Goal: Task Accomplishment & Management: Manage account settings

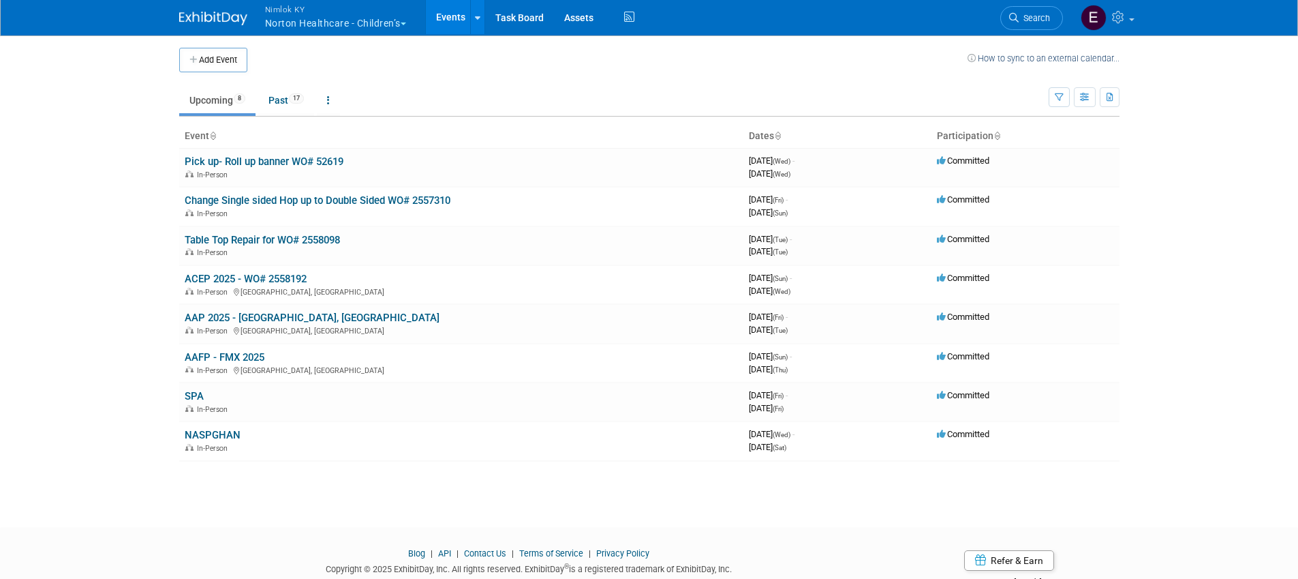
click at [326, 14] on span "Nimlok KY" at bounding box center [335, 9] width 141 height 14
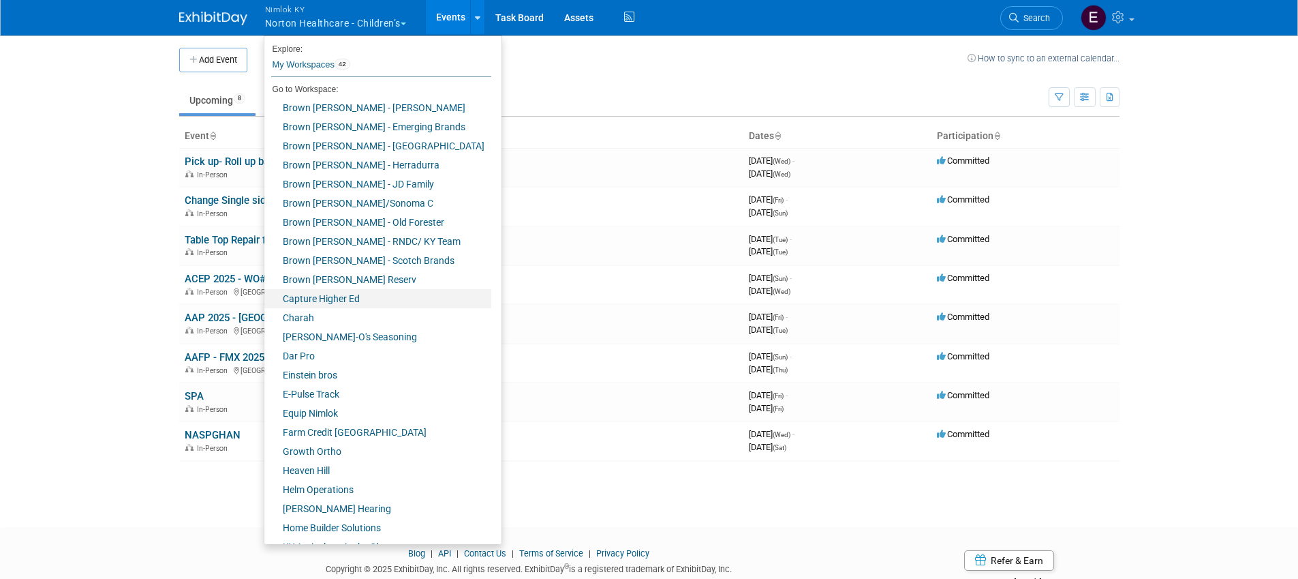
click at [318, 299] on link "Capture Higher Ed" at bounding box center [377, 298] width 227 height 19
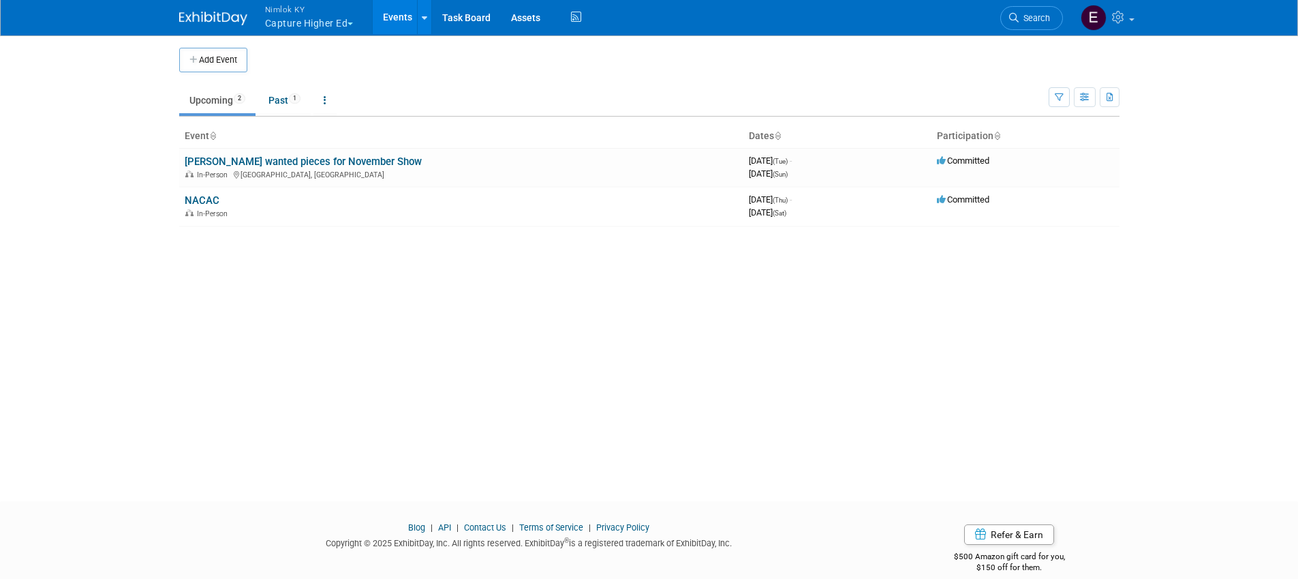
click at [191, 202] on link "NACAC" at bounding box center [202, 200] width 35 height 12
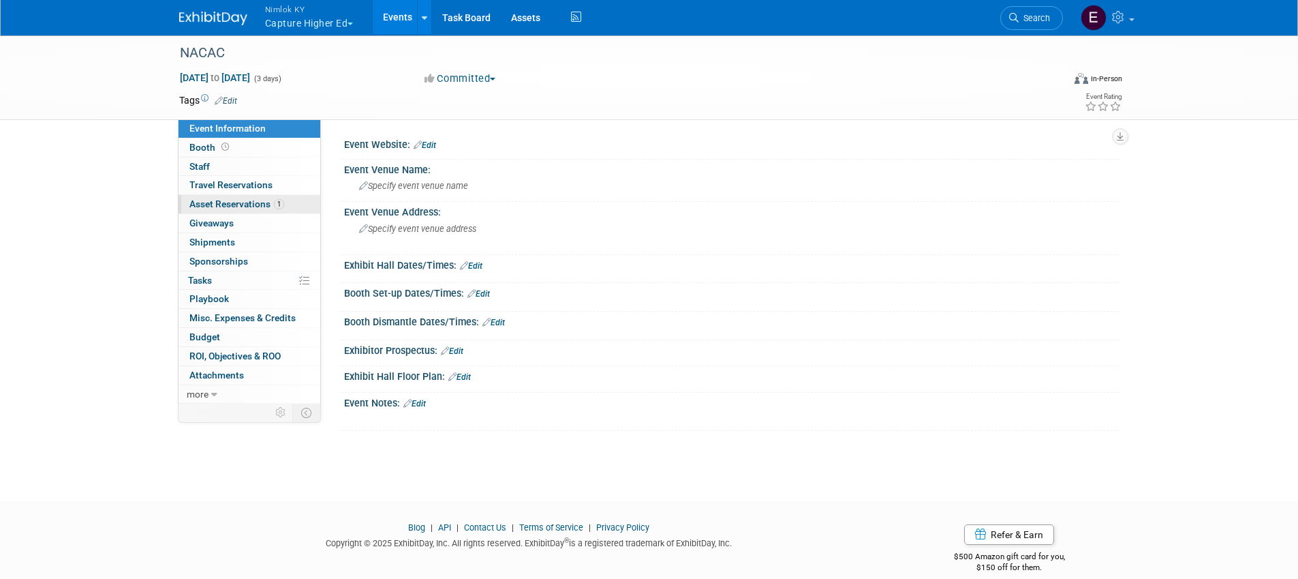
click at [251, 201] on span "Asset Reservations 1" at bounding box center [236, 203] width 95 height 11
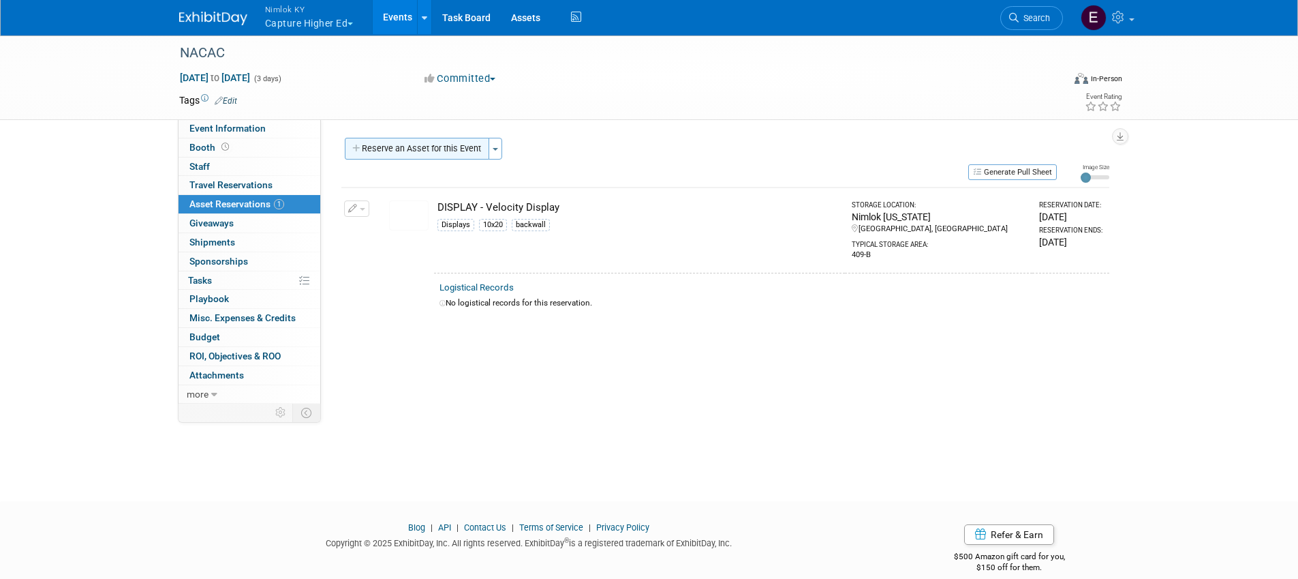
click at [380, 152] on button "Reserve an Asset for this Event" at bounding box center [417, 149] width 144 height 22
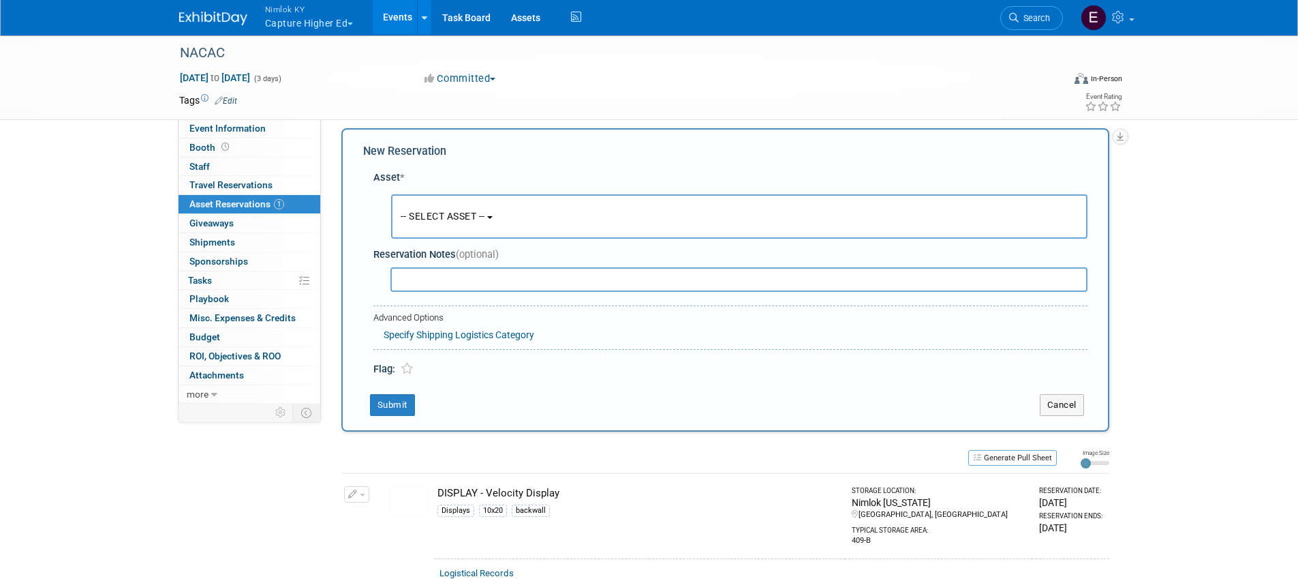
scroll to position [13, 0]
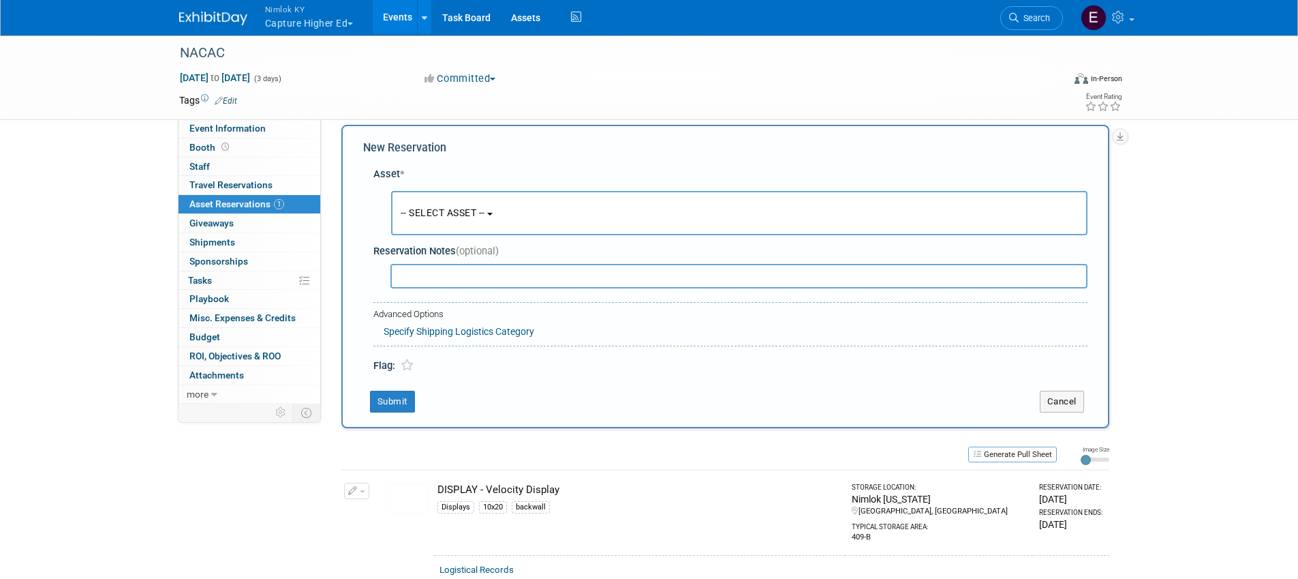
click at [499, 204] on button "-- SELECT ASSET --" at bounding box center [739, 213] width 696 height 44
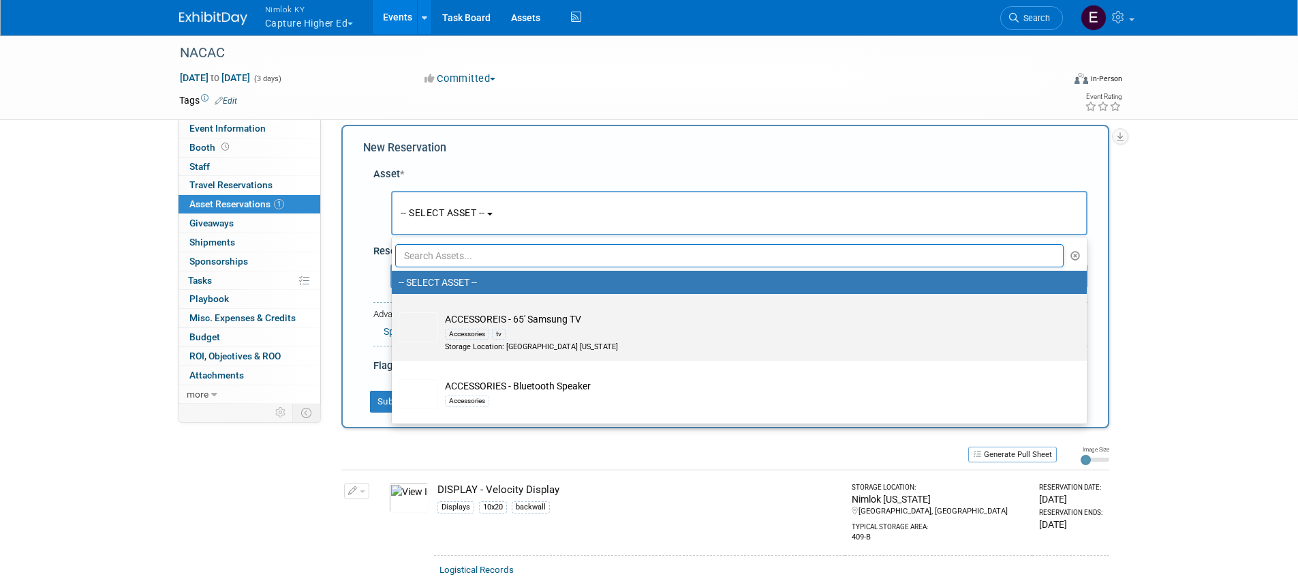
click at [839, 333] on div "Accessories tv" at bounding box center [752, 334] width 615 height 16
click at [394, 310] on input "ACCESSOREIS - 65' Samsung TV Accessories tv Storage Location: Nimlok Kentucky" at bounding box center [389, 305] width 9 height 9
select select "10715379"
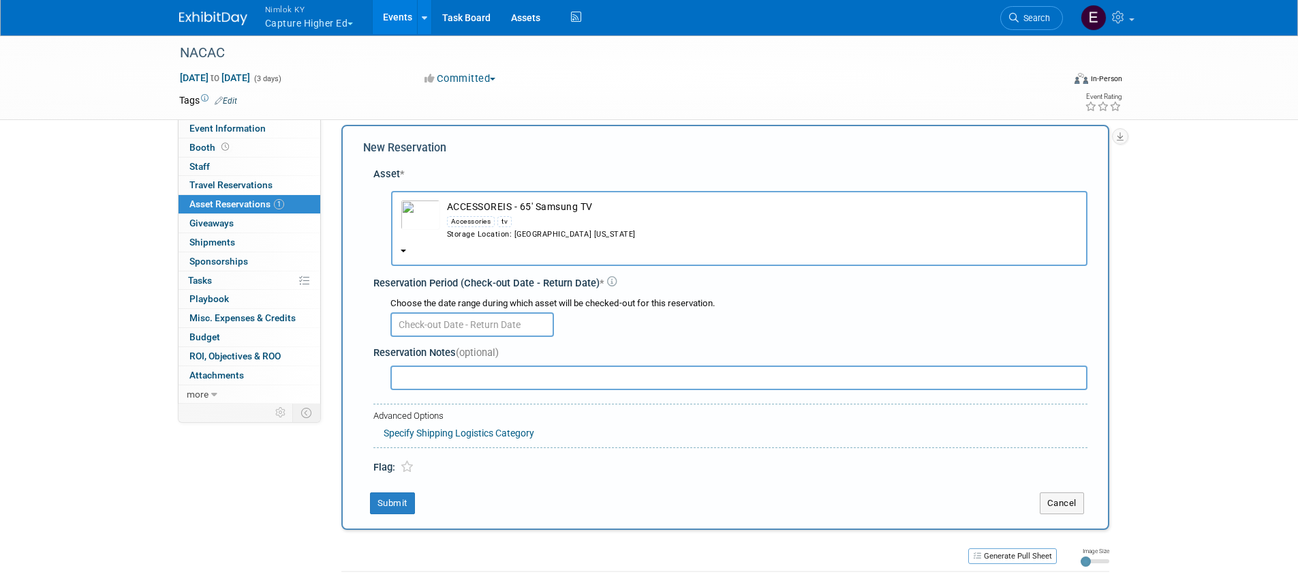
click at [470, 330] on input "text" at bounding box center [472, 324] width 164 height 25
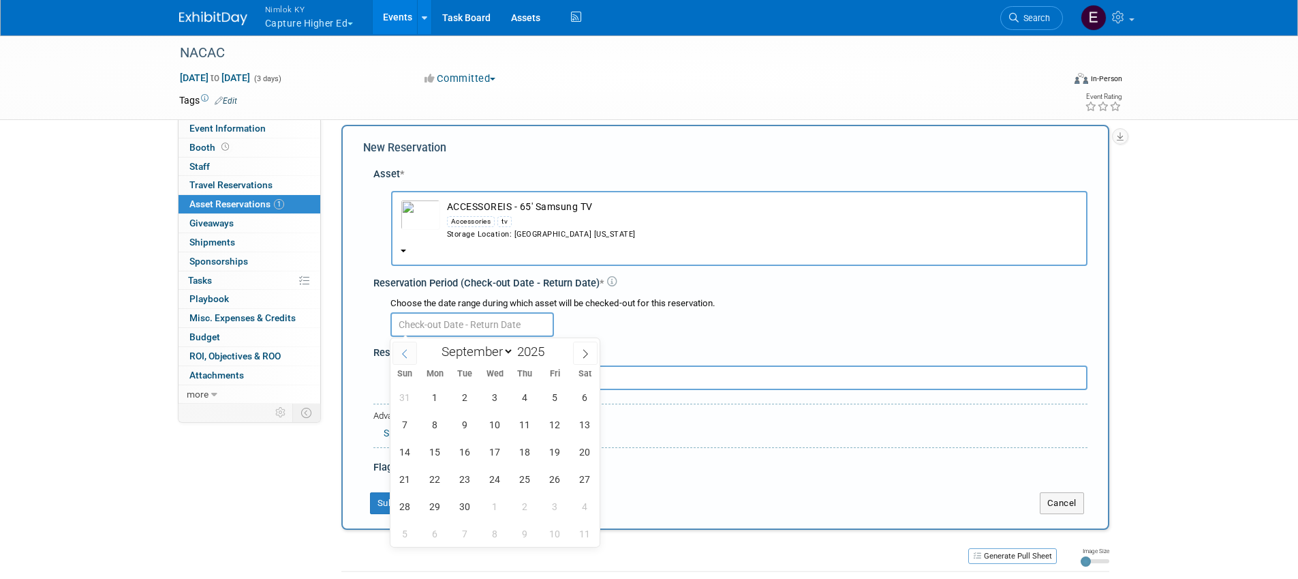
click at [408, 358] on span at bounding box center [405, 352] width 25 height 23
select select "7"
click at [495, 478] on span "20" at bounding box center [495, 478] width 27 height 27
type input "Aug 20, 2025"
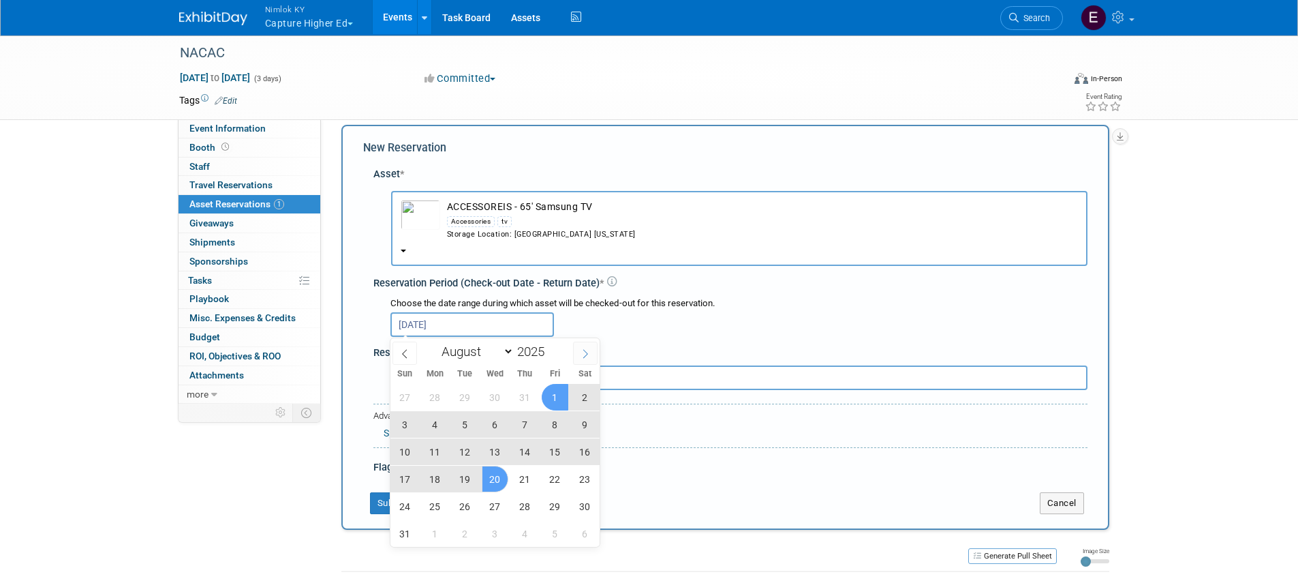
click at [589, 352] on icon at bounding box center [586, 354] width 10 height 10
select select "8"
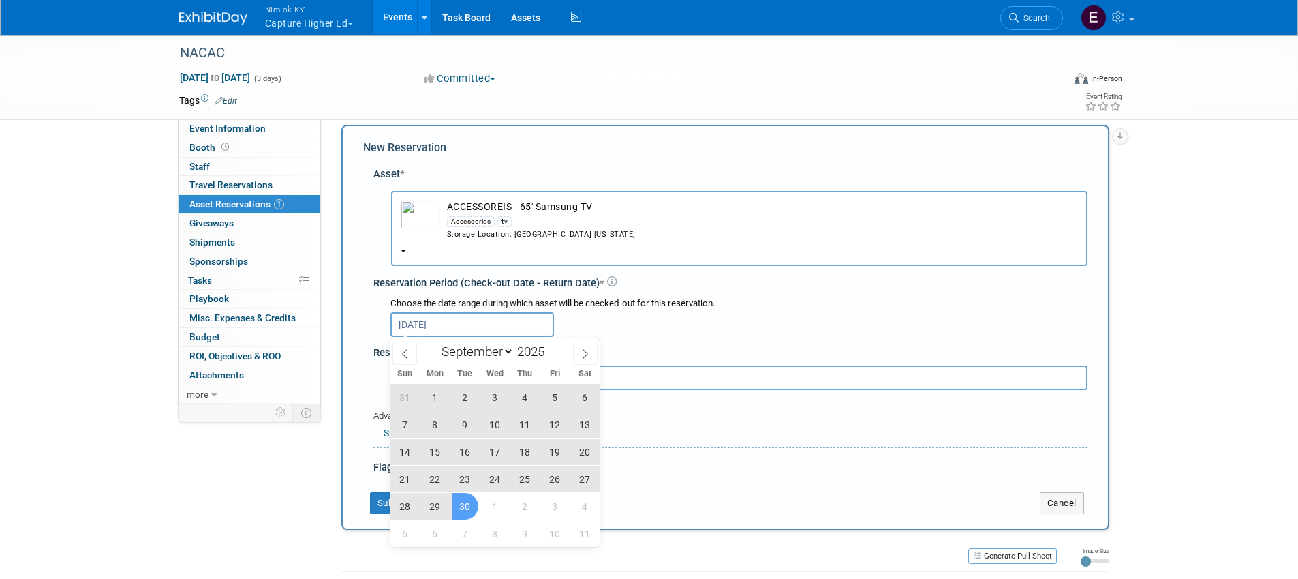
click at [456, 502] on span "30" at bounding box center [465, 506] width 27 height 27
type input "Aug 20, 2025 to Sep 30, 2025"
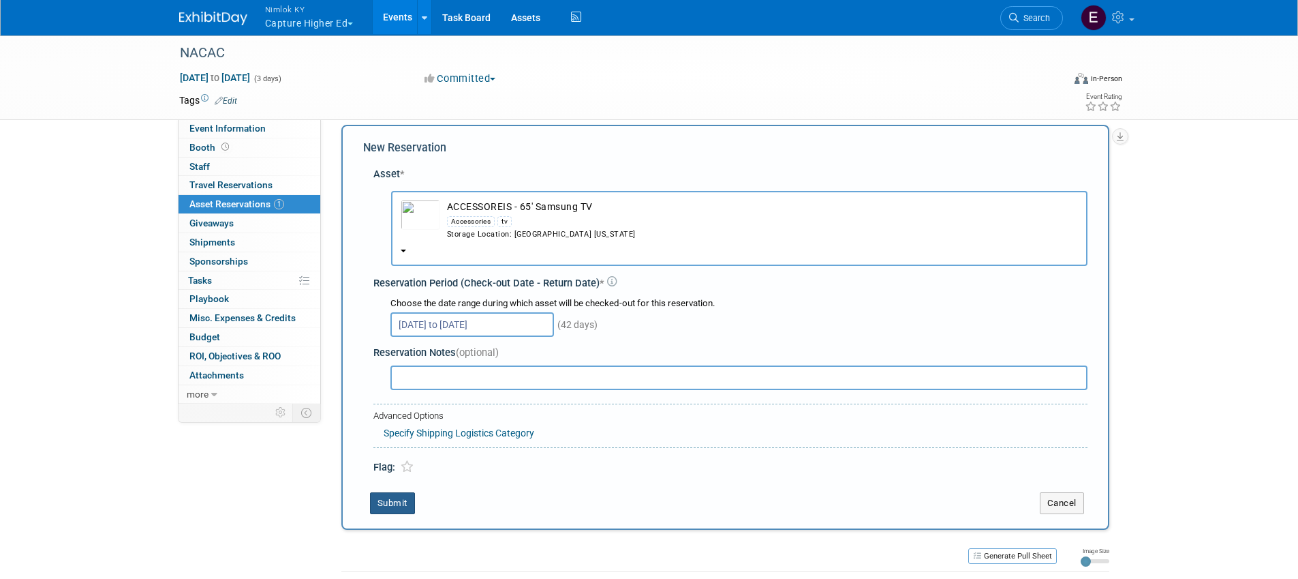
click at [404, 497] on button "Submit" at bounding box center [392, 503] width 45 height 22
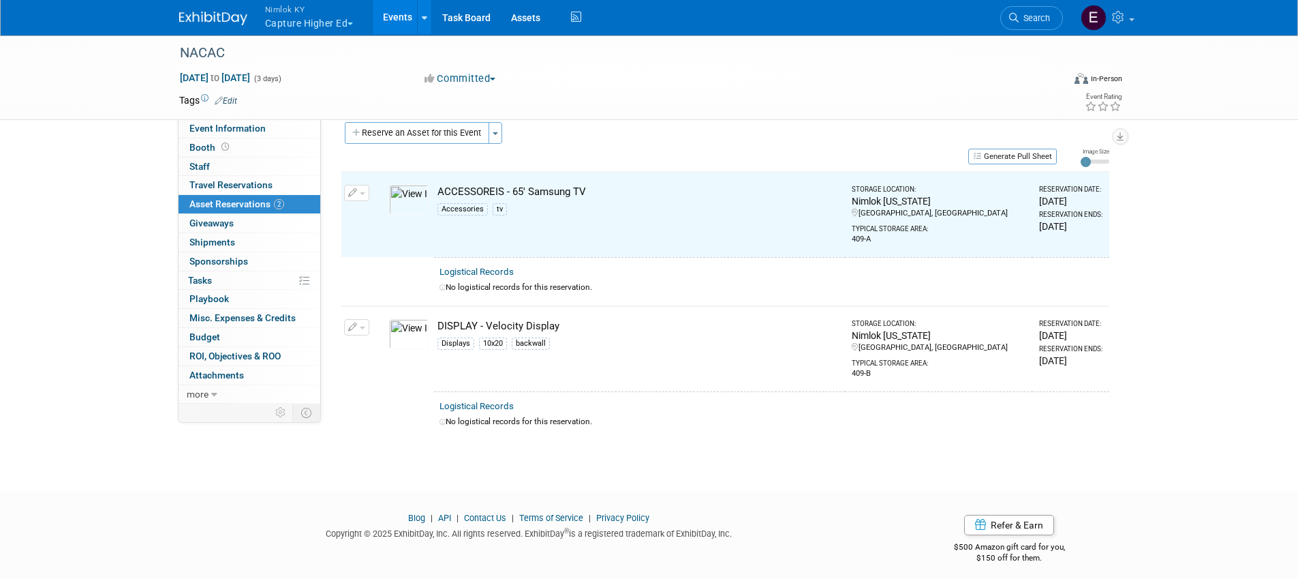
scroll to position [17, 0]
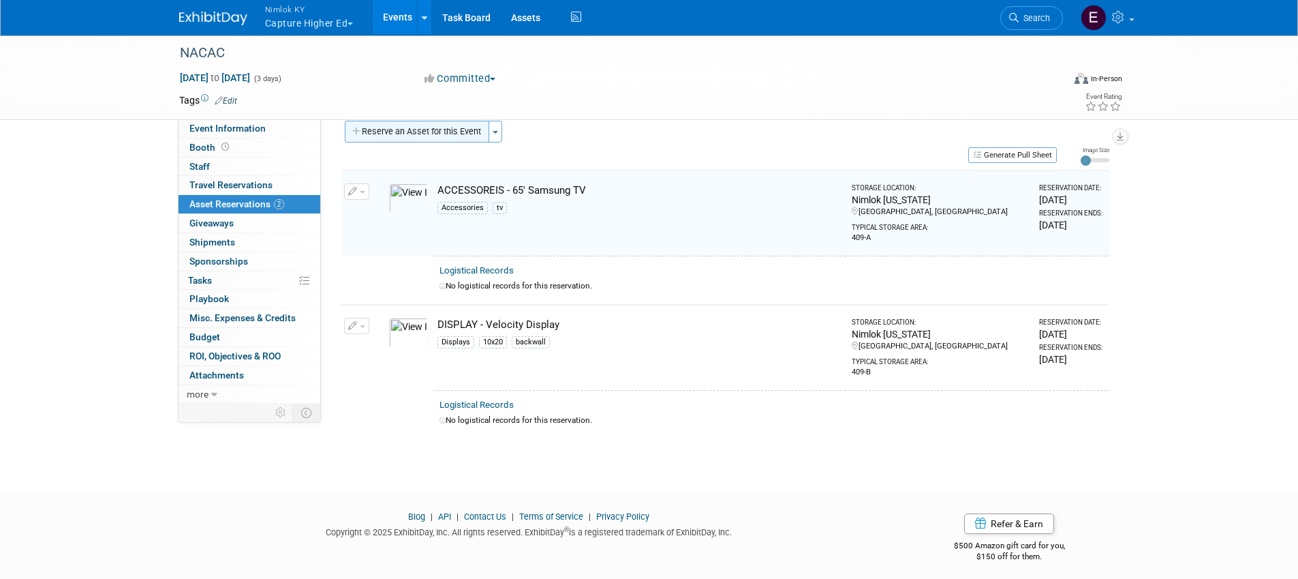
click at [431, 130] on button "Reserve an Asset for this Event" at bounding box center [417, 132] width 144 height 22
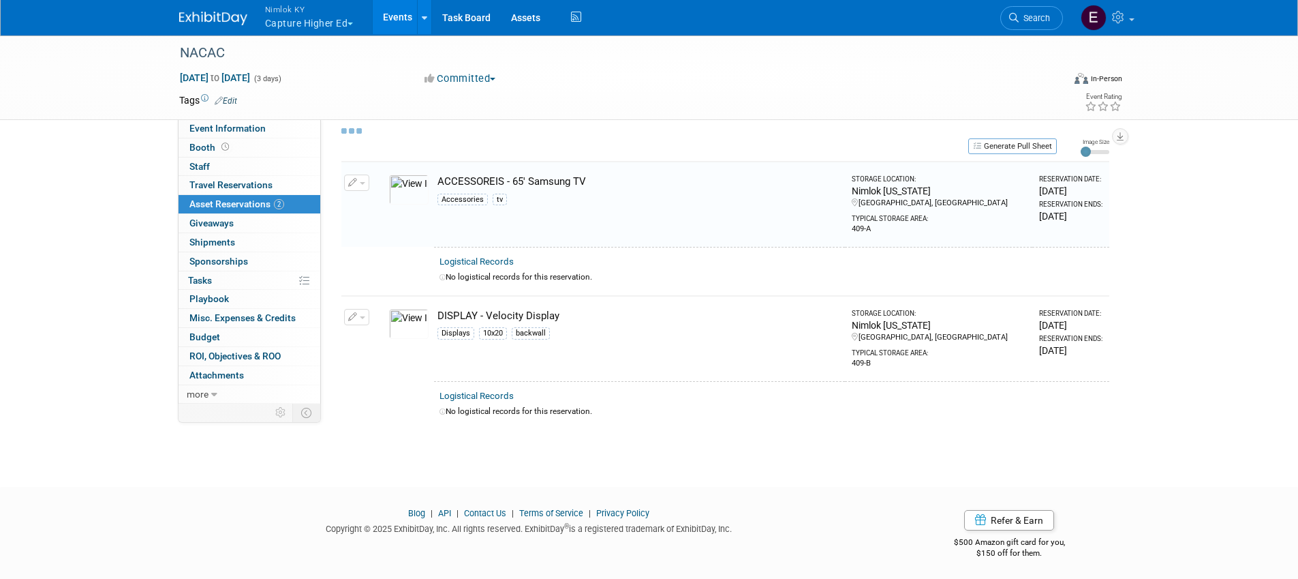
scroll to position [13, 0]
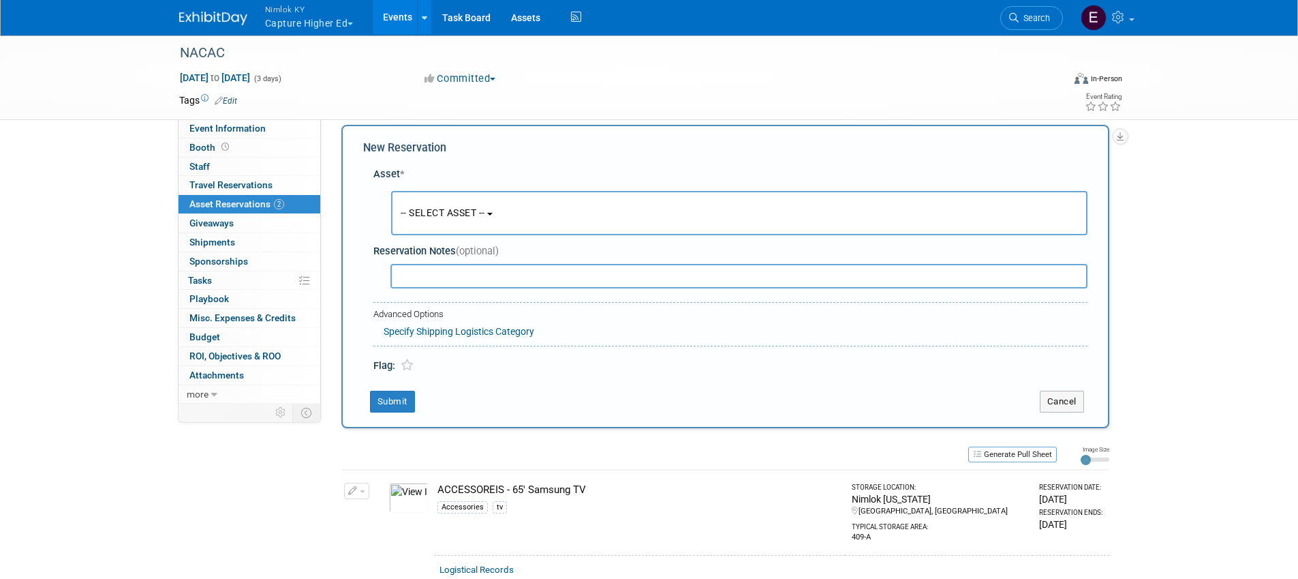
click at [457, 206] on button "-- SELECT ASSET --" at bounding box center [739, 213] width 696 height 44
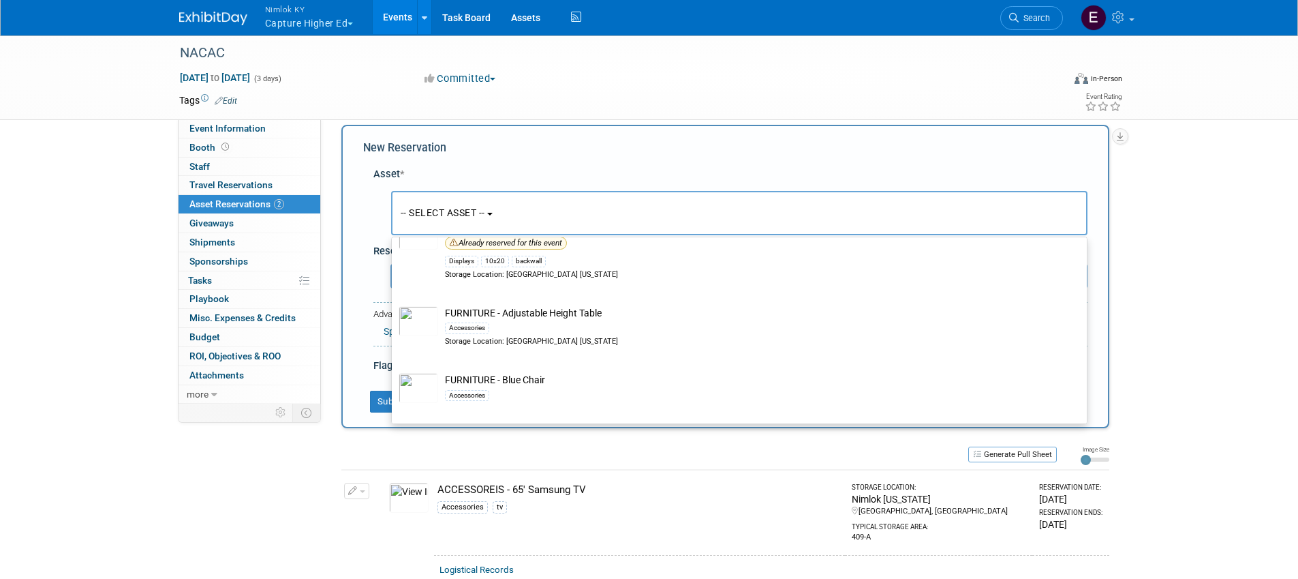
scroll to position [876, 0]
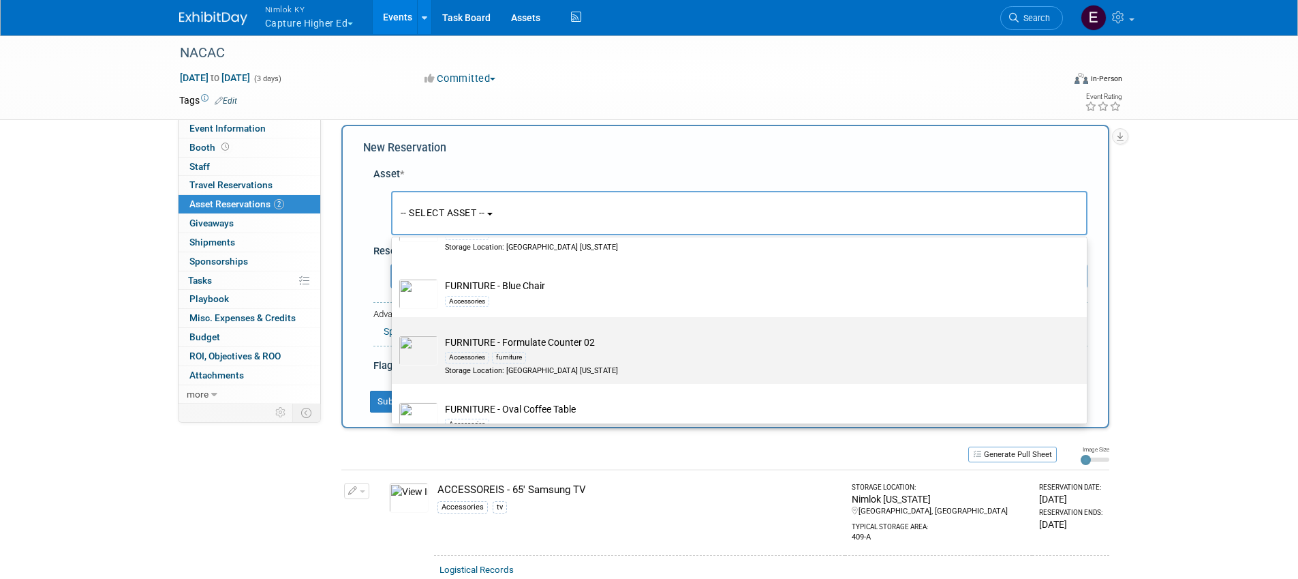
click at [627, 347] on td "FURNITURE - Formulate Counter 02 Accessories furniture Storage Location: Nimlok…" at bounding box center [748, 355] width 621 height 40
click at [394, 333] on input "FURNITURE - Formulate Counter 02 Accessories furniture Storage Location: Nimlok…" at bounding box center [389, 328] width 9 height 9
select select "10715374"
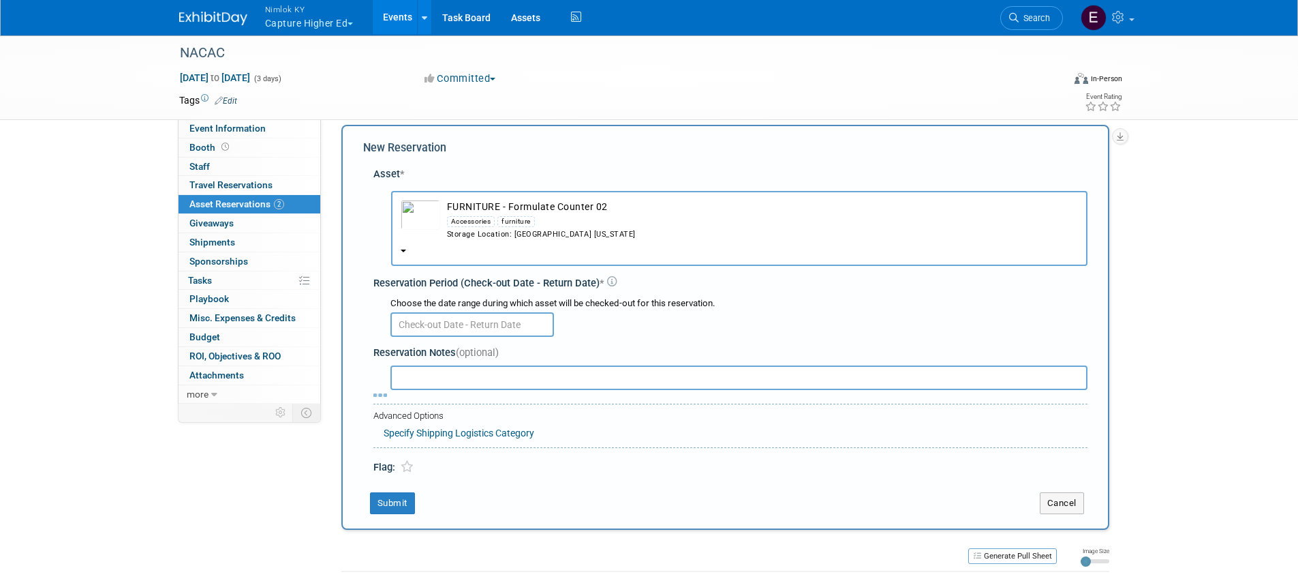
click at [465, 330] on input "text" at bounding box center [472, 324] width 164 height 25
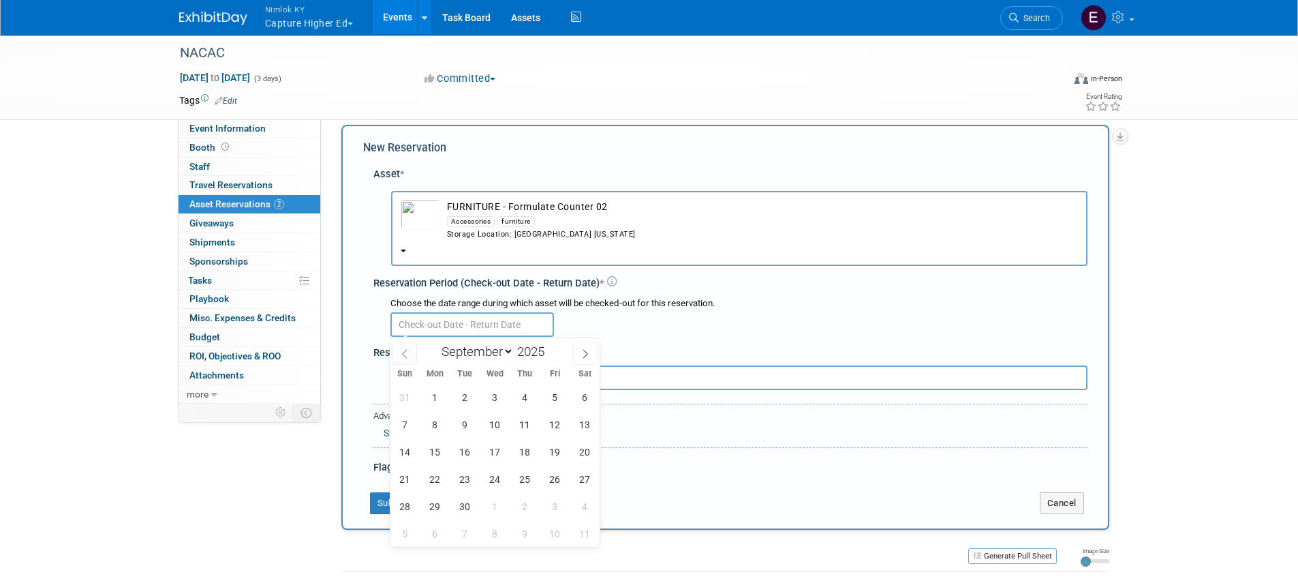
click at [410, 351] on span at bounding box center [405, 352] width 25 height 23
select select "7"
click at [497, 480] on span "20" at bounding box center [495, 478] width 27 height 27
type input "Aug 20, 2025"
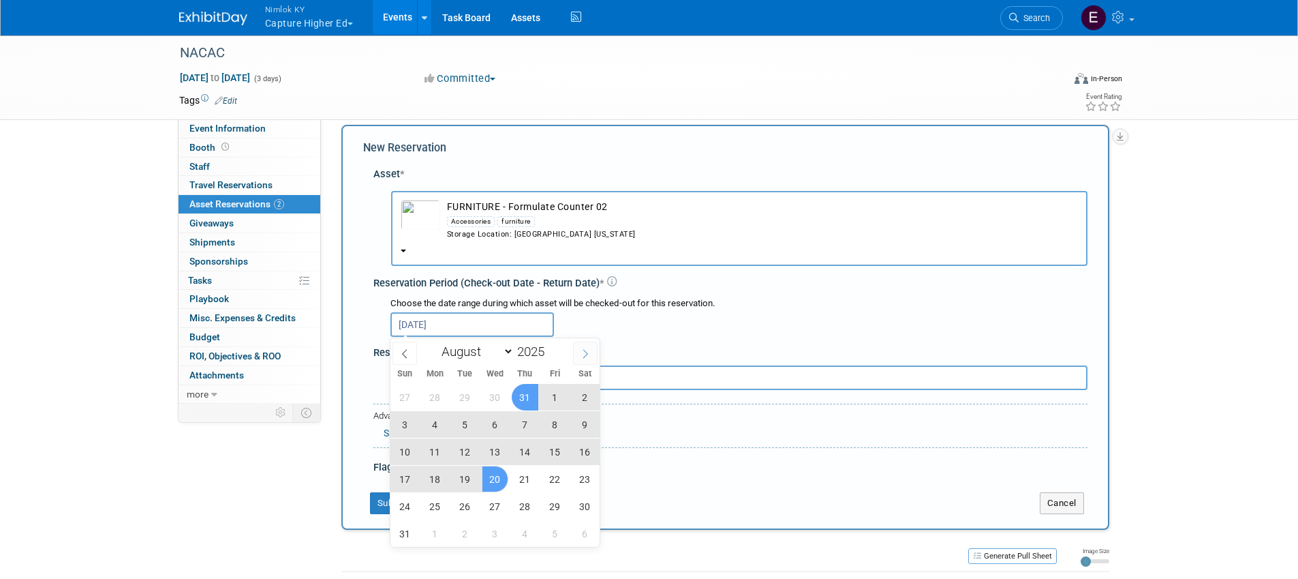
click at [582, 351] on icon at bounding box center [586, 354] width 10 height 10
select select "8"
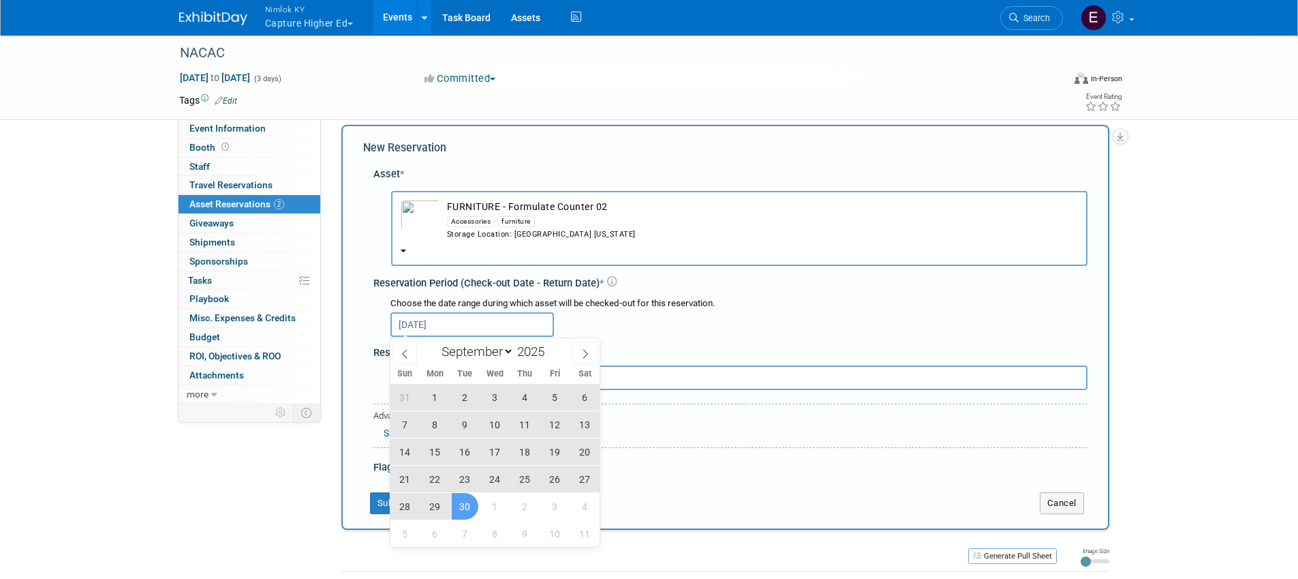
click at [464, 504] on span "30" at bounding box center [465, 506] width 27 height 27
type input "Aug 20, 2025 to Sep 30, 2025"
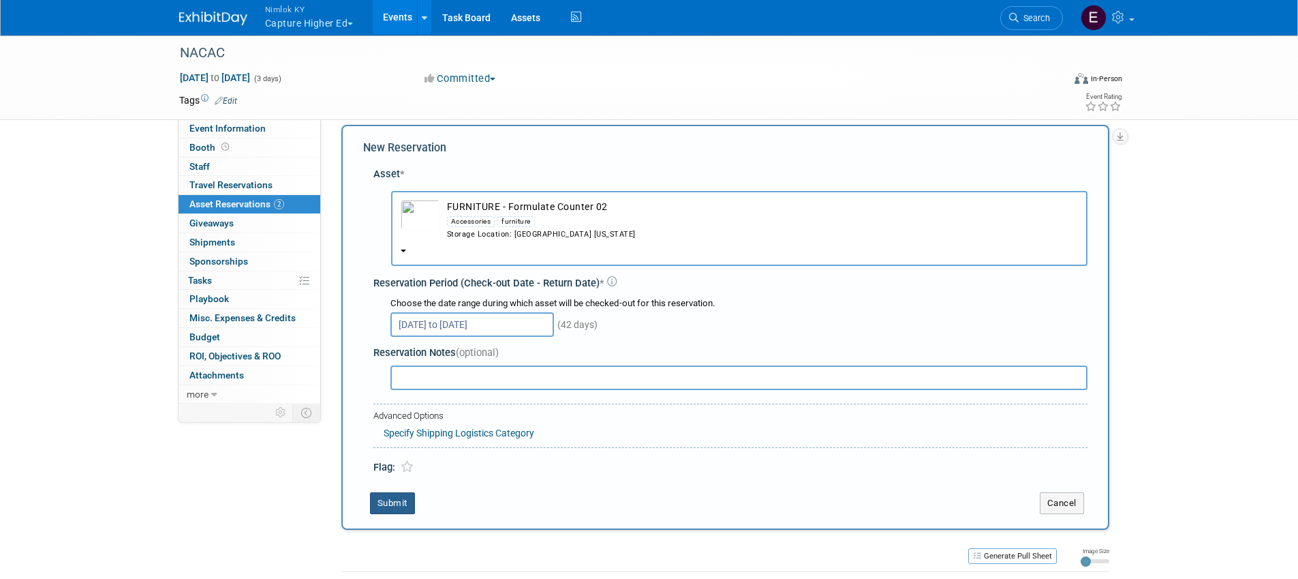
click at [393, 497] on button "Submit" at bounding box center [392, 503] width 45 height 22
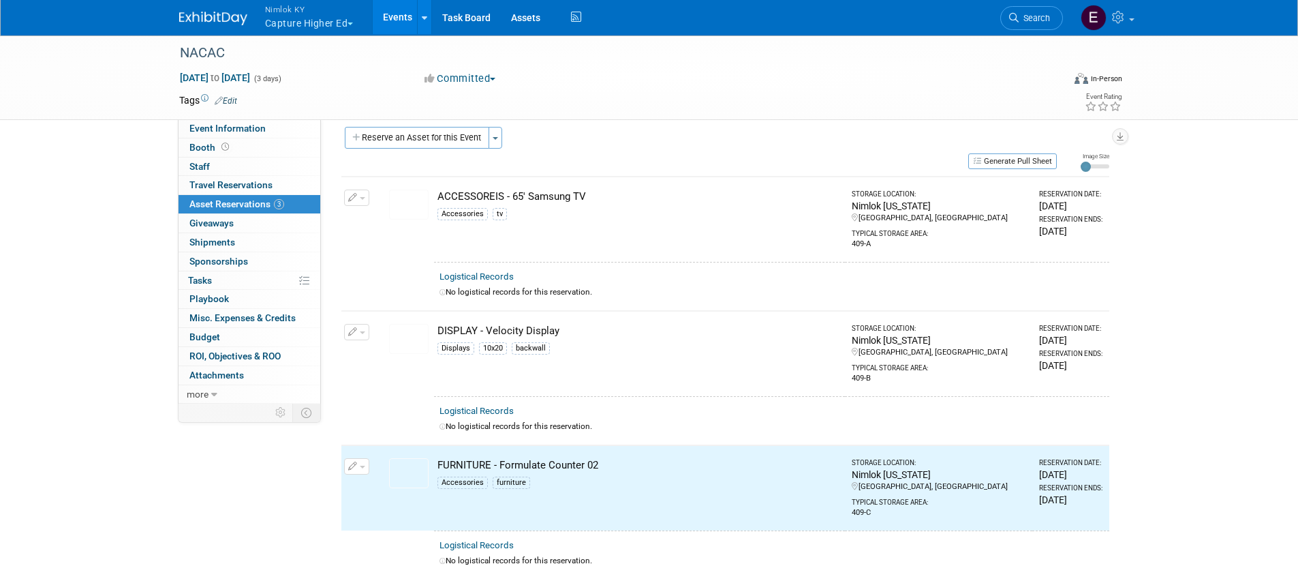
scroll to position [0, 0]
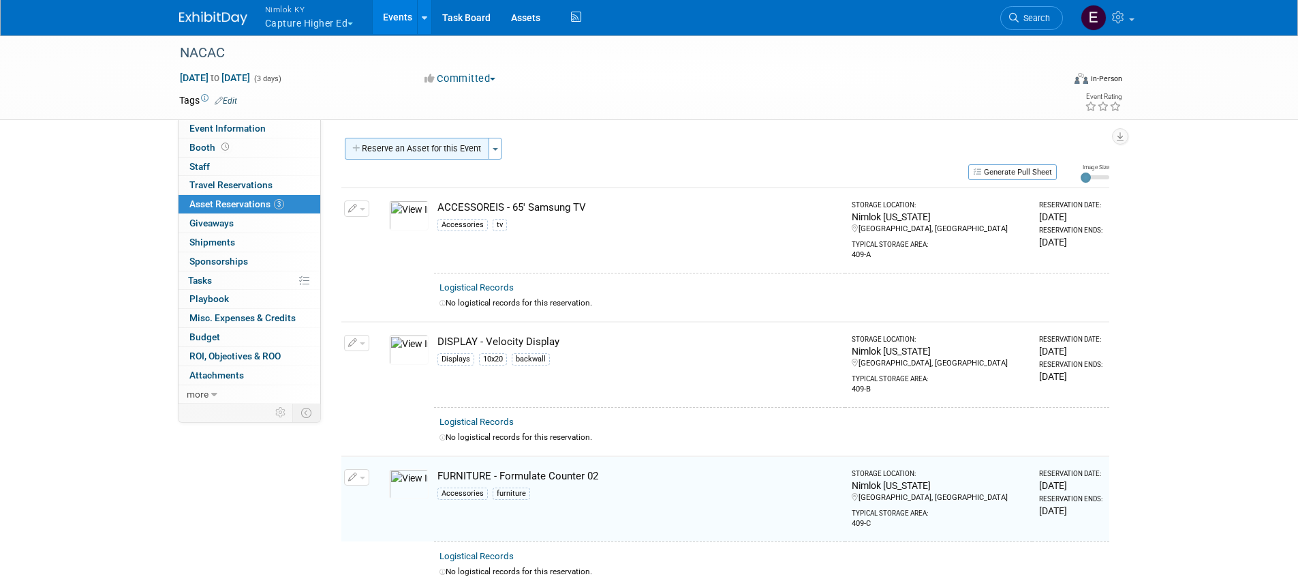
click at [456, 151] on button "Reserve an Asset for this Event" at bounding box center [417, 149] width 144 height 22
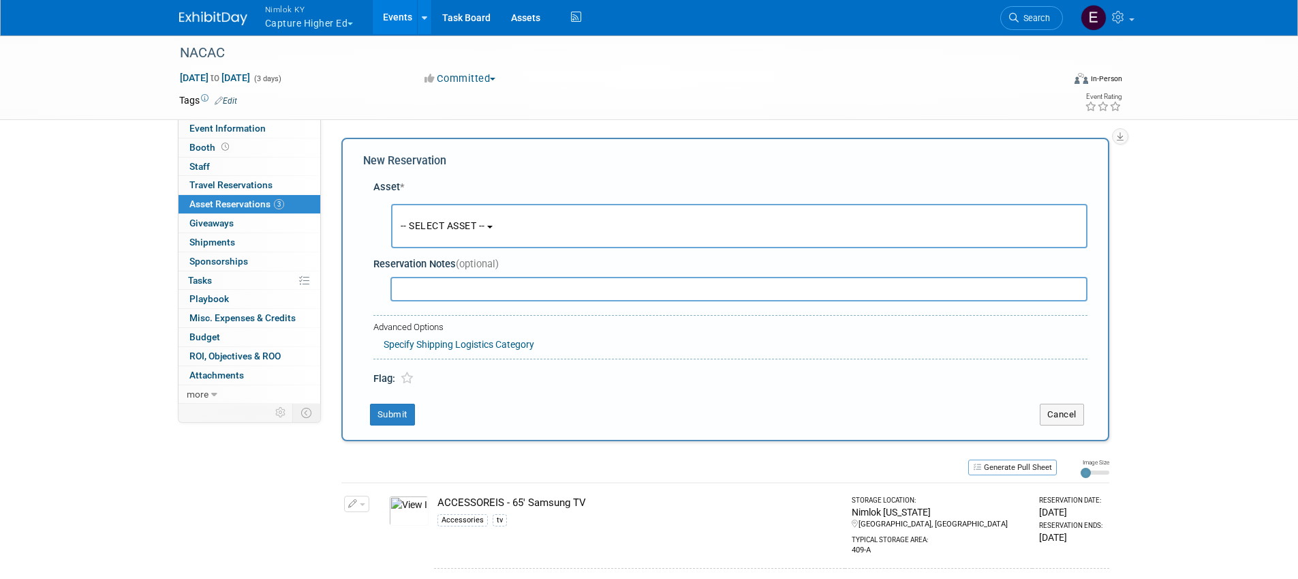
scroll to position [13, 0]
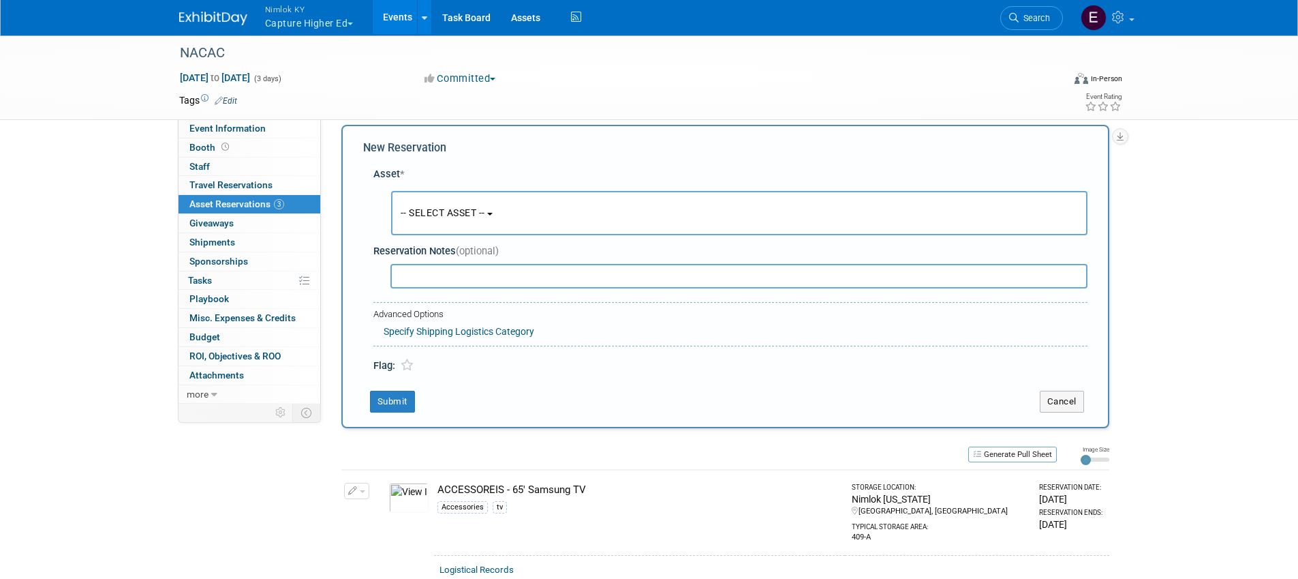
click at [496, 205] on button "-- SELECT ASSET --" at bounding box center [739, 213] width 696 height 44
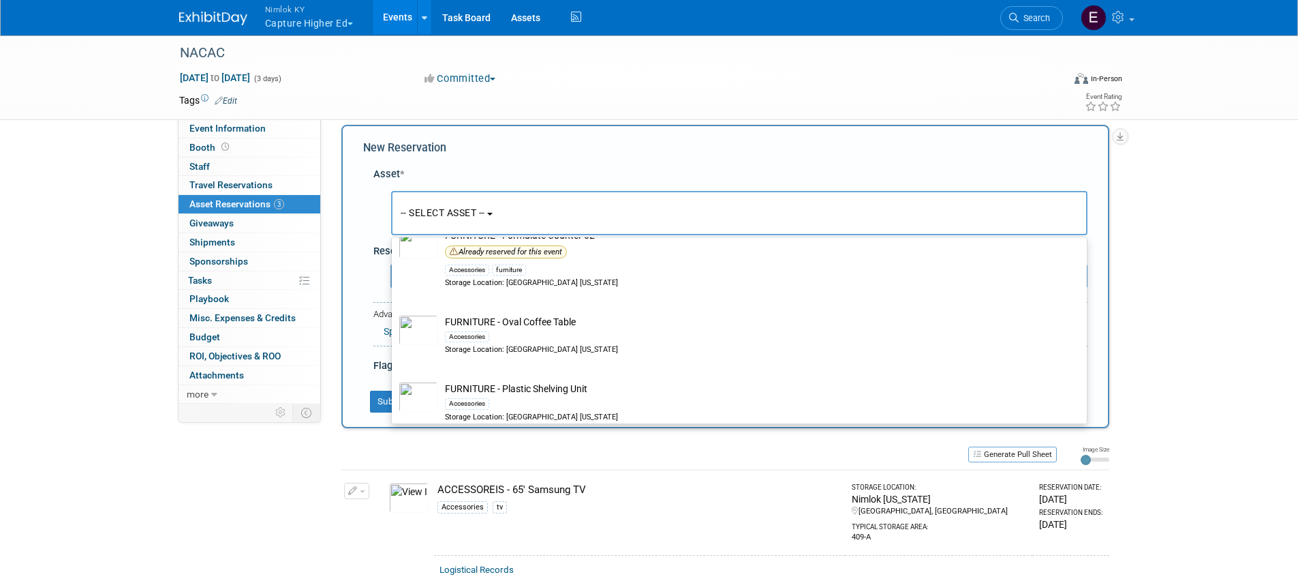
scroll to position [993, 0]
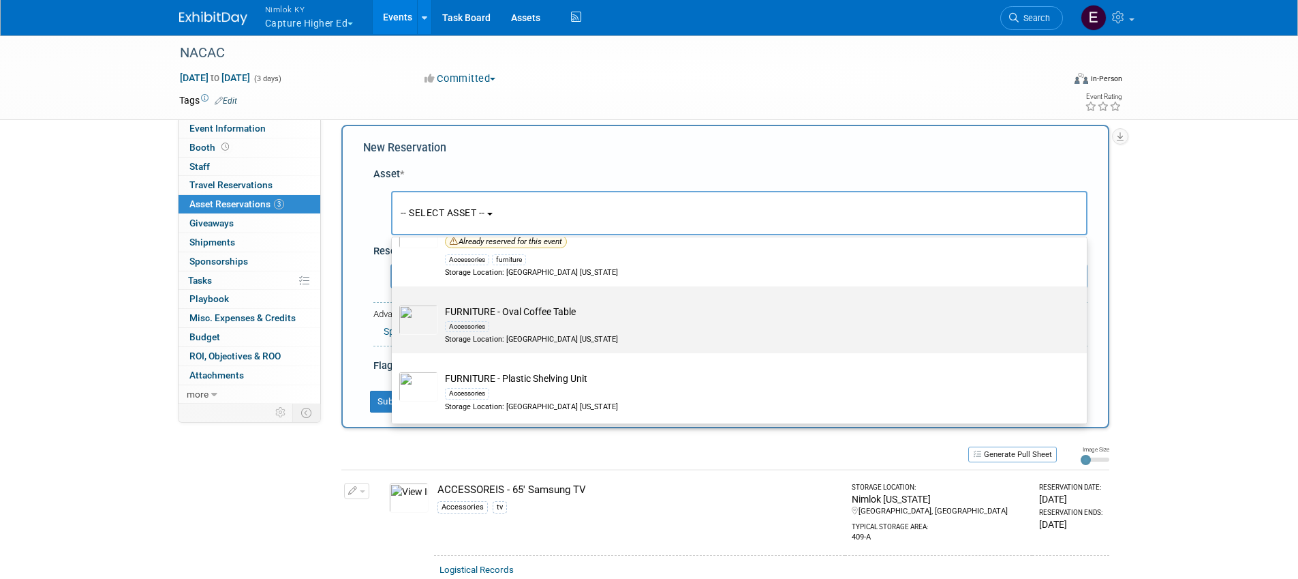
click at [671, 313] on td "FURNITURE - Oval Coffee Table Accessories Storage Location: Nimlok Kentucky" at bounding box center [748, 325] width 621 height 40
click at [394, 303] on input "FURNITURE - Oval Coffee Table Accessories Storage Location: Nimlok Kentucky" at bounding box center [389, 298] width 9 height 9
select select "10715375"
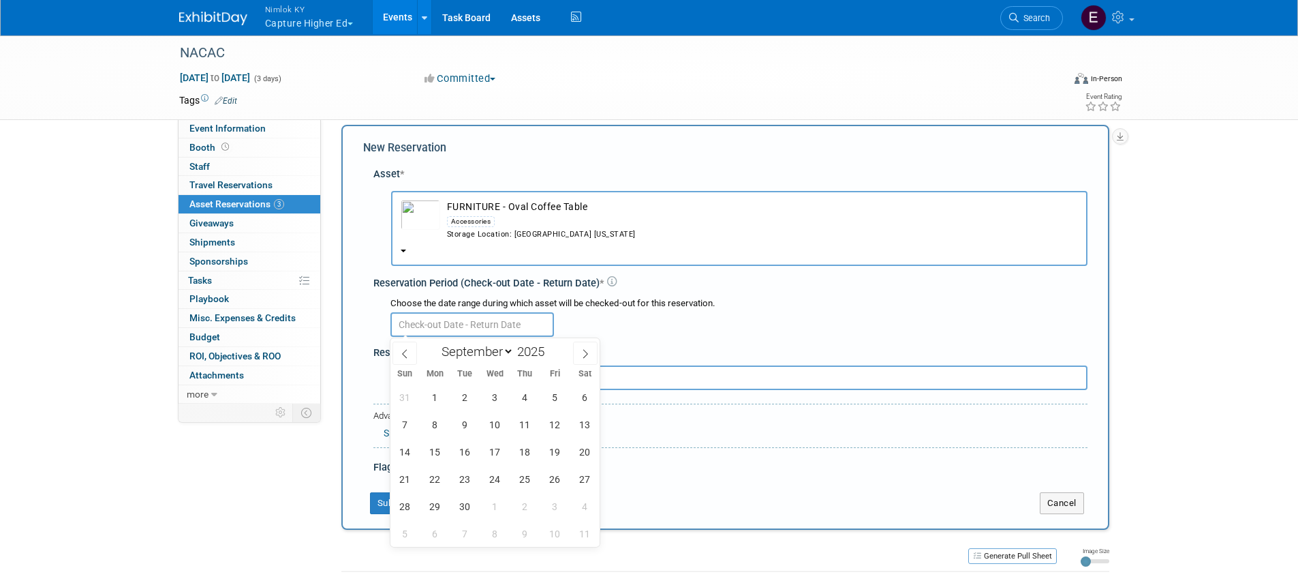
click at [482, 323] on input "text" at bounding box center [472, 324] width 164 height 25
click at [401, 350] on icon at bounding box center [405, 354] width 10 height 10
select select "7"
click at [489, 475] on span "20" at bounding box center [495, 478] width 27 height 27
type input "Aug 20, 2025"
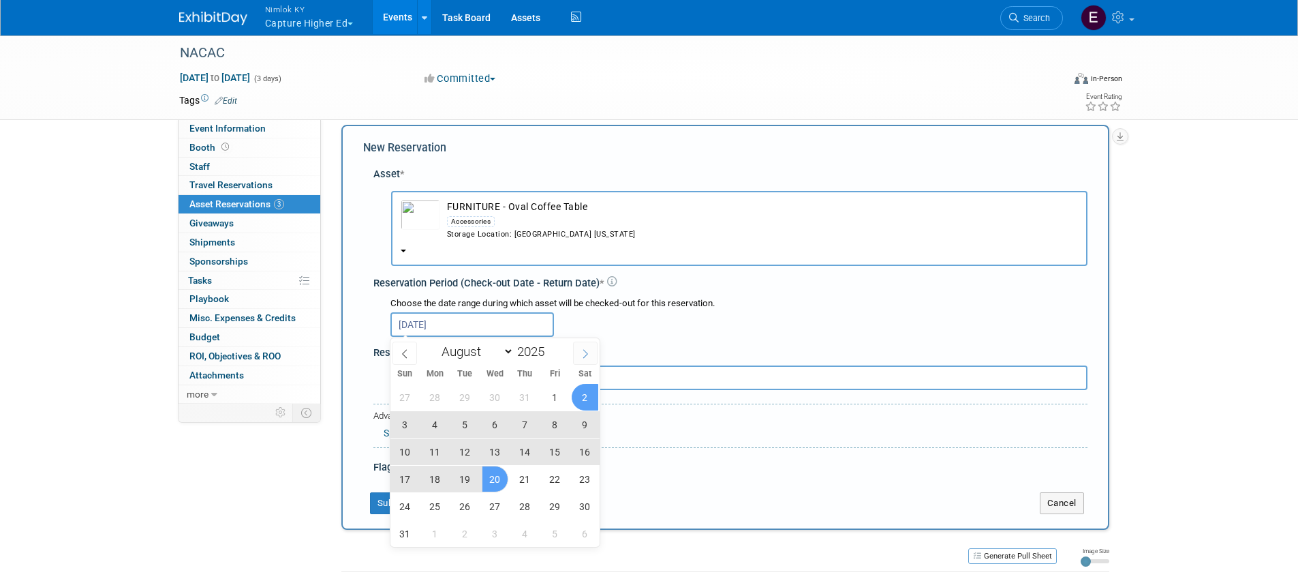
click at [581, 352] on icon at bounding box center [586, 354] width 10 height 10
select select "8"
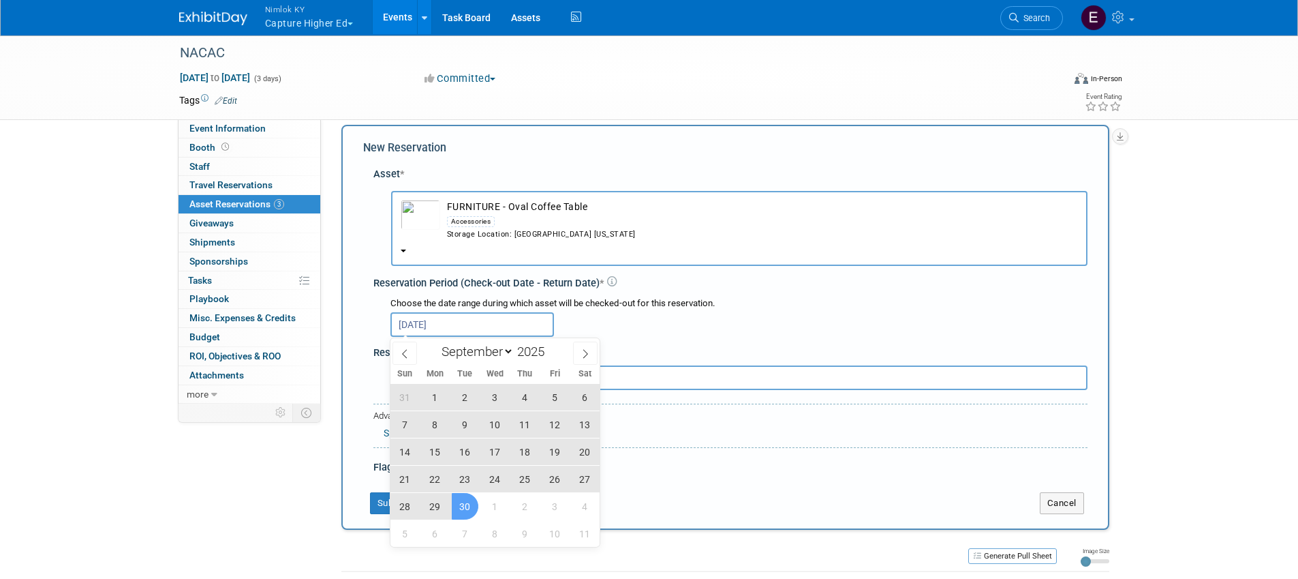
click at [472, 511] on span "30" at bounding box center [465, 506] width 27 height 27
type input "Aug 20, 2025 to Sep 30, 2025"
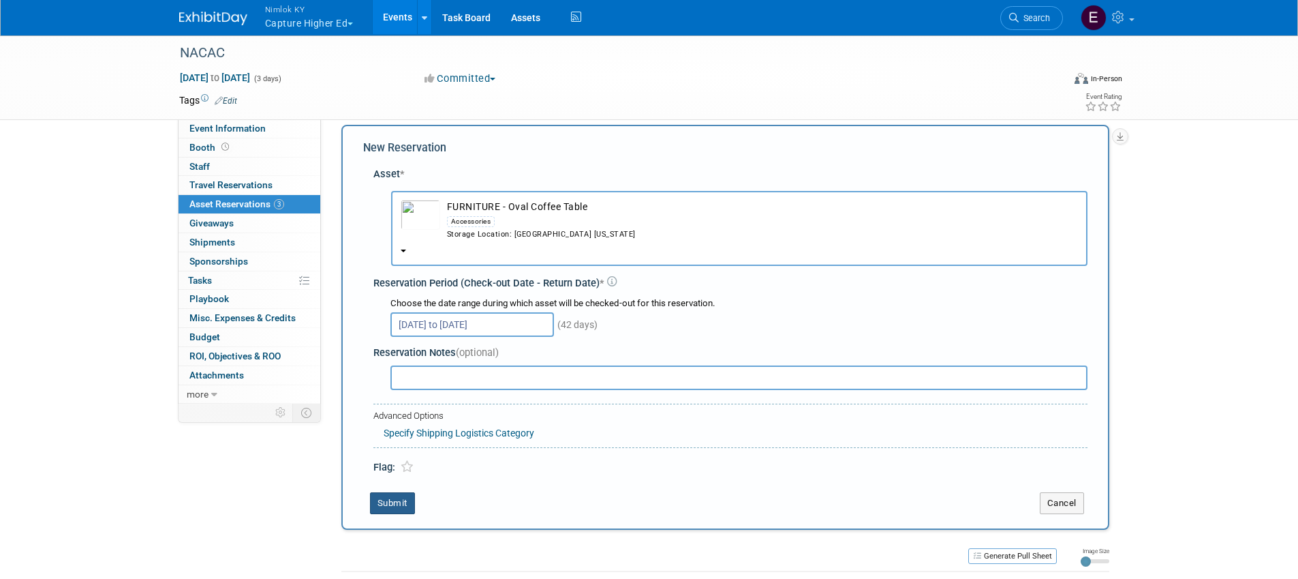
click at [392, 504] on button "Submit" at bounding box center [392, 503] width 45 height 22
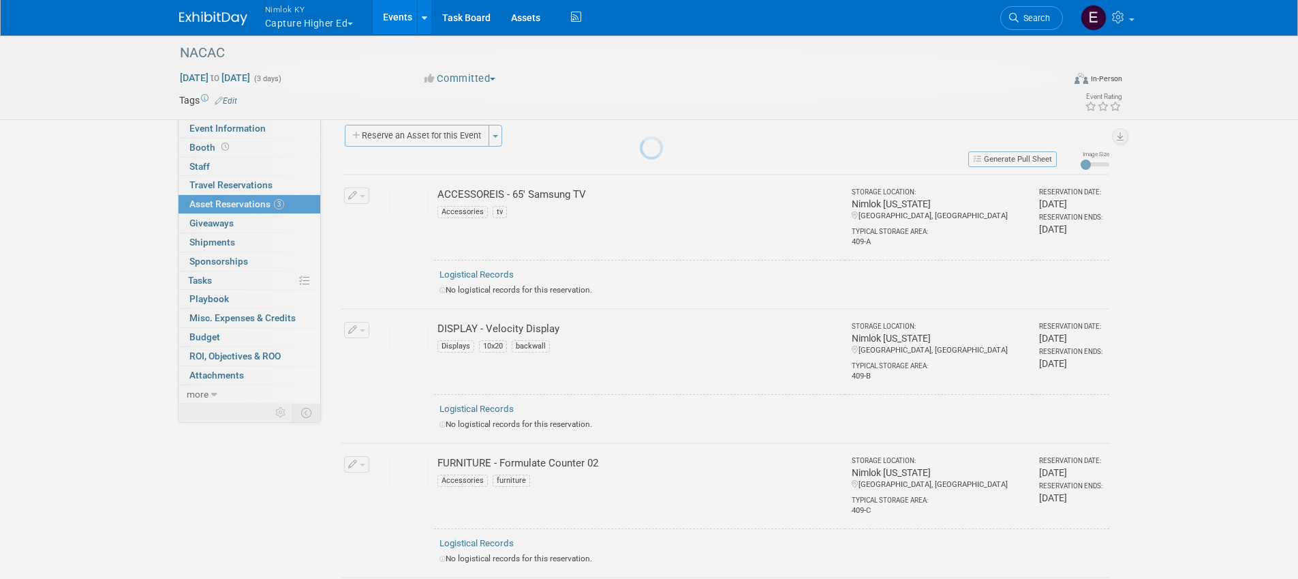
scroll to position [292, 0]
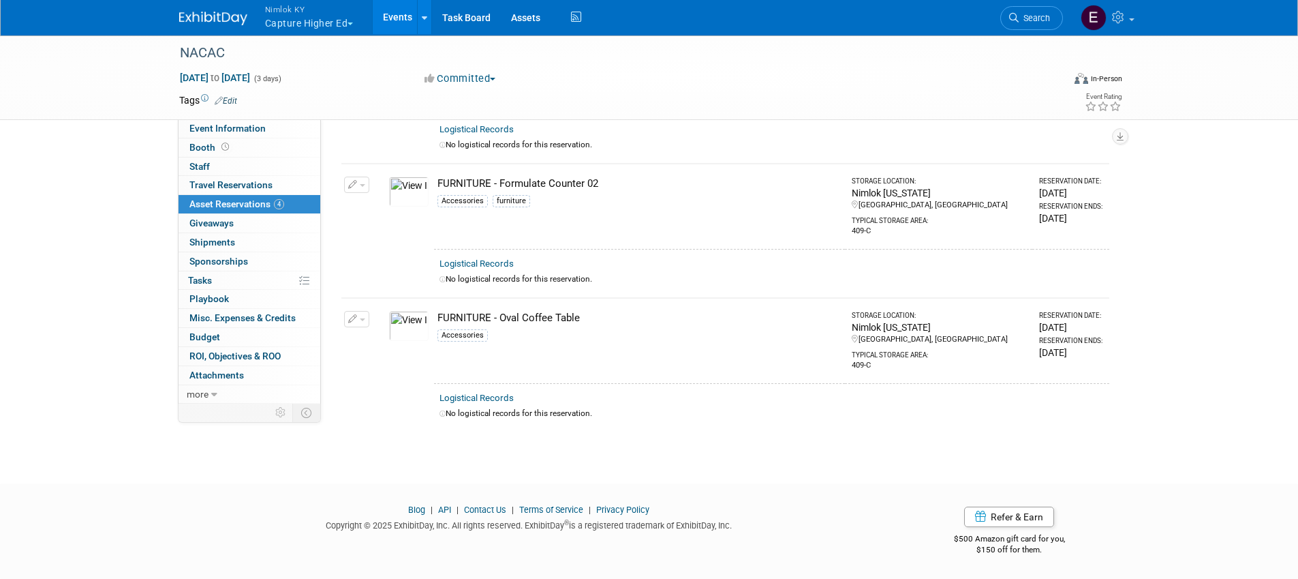
click at [407, 324] on img at bounding box center [409, 326] width 40 height 30
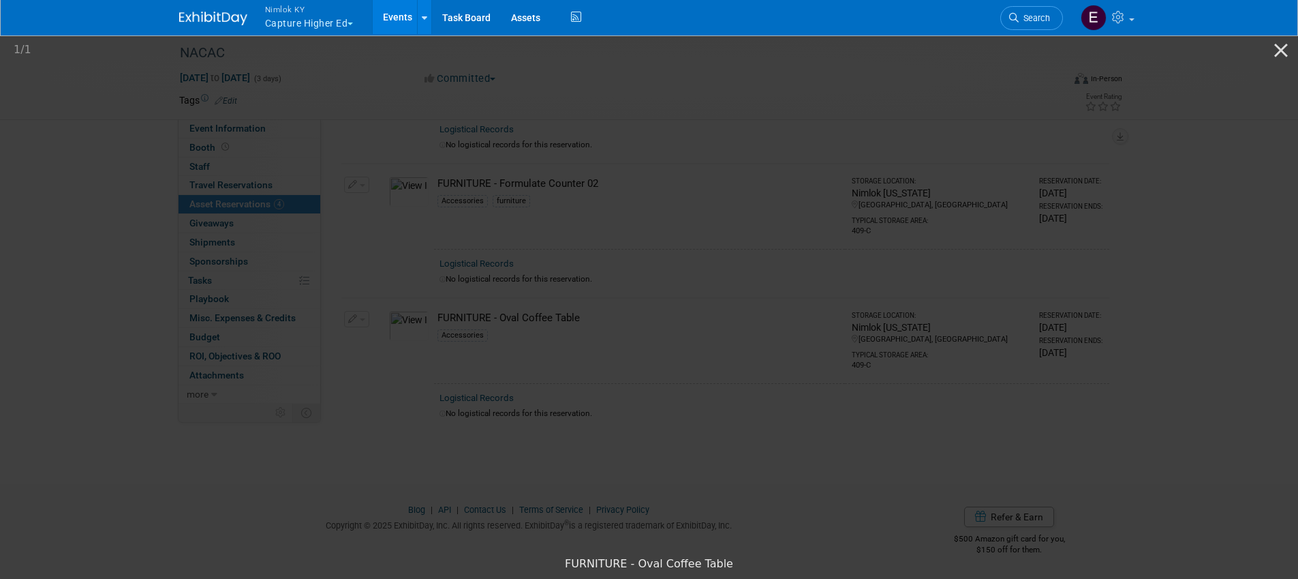
click at [1062, 114] on picture at bounding box center [649, 290] width 1298 height 517
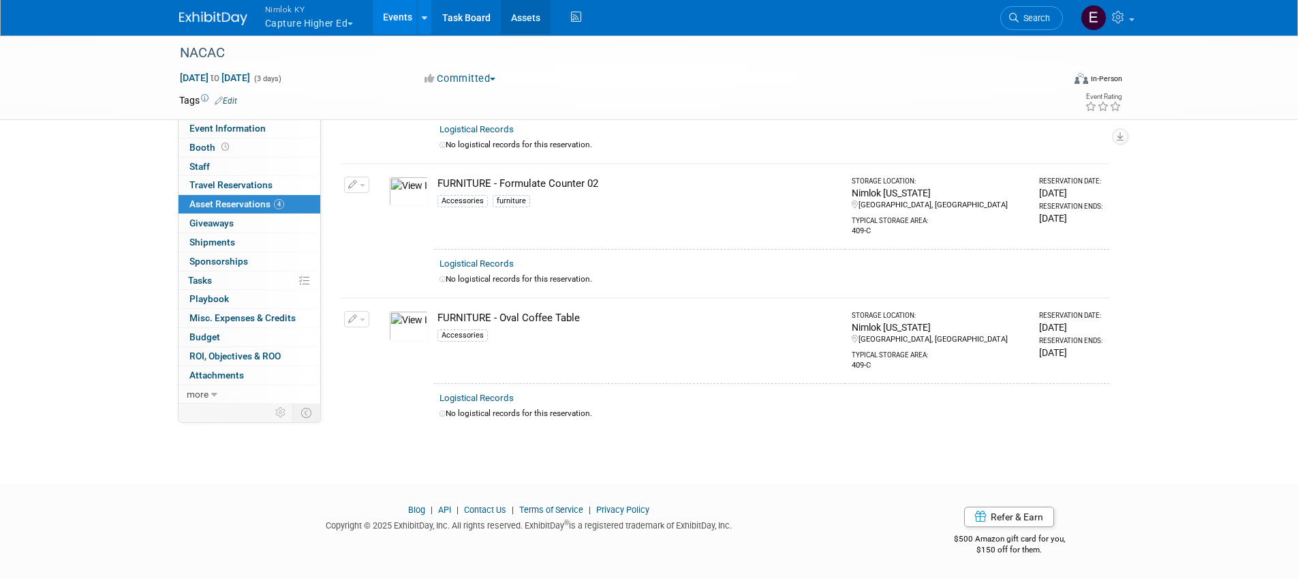
click at [519, 15] on link "Assets" at bounding box center [526, 17] width 50 height 34
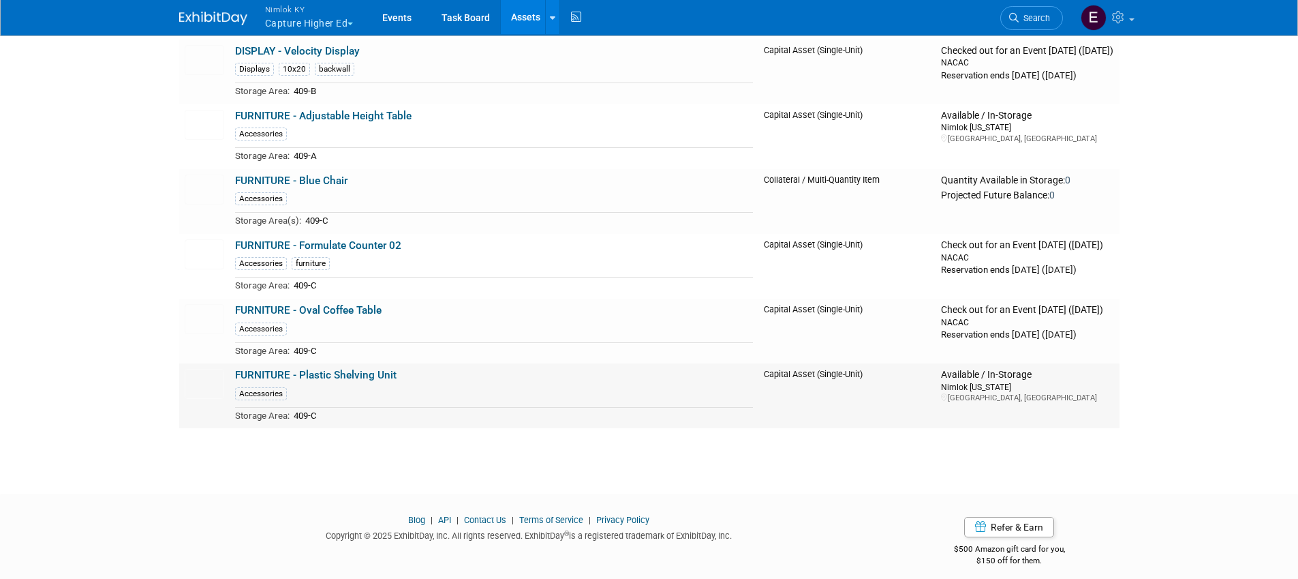
scroll to position [795, 0]
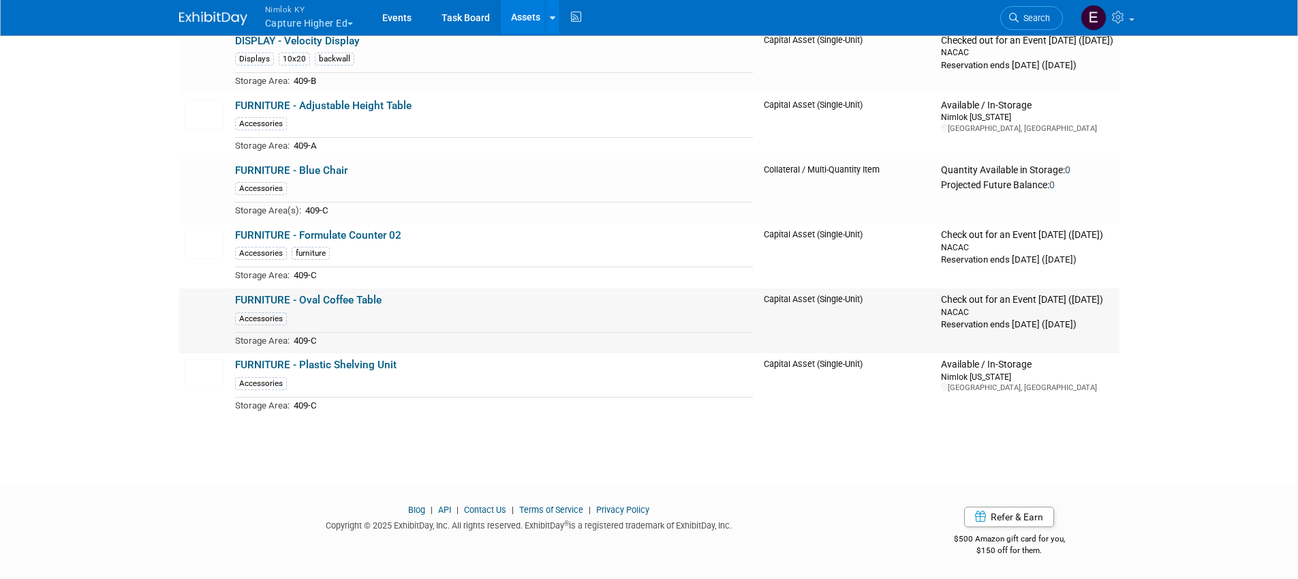
click at [326, 292] on td "FURNITURE - Oval Coffee Table Accessories Storage Area: 409-C" at bounding box center [494, 320] width 529 height 65
click at [209, 309] on img at bounding box center [205, 309] width 40 height 30
click at [325, 169] on link "FURNITURE - Blue Chair" at bounding box center [291, 170] width 112 height 12
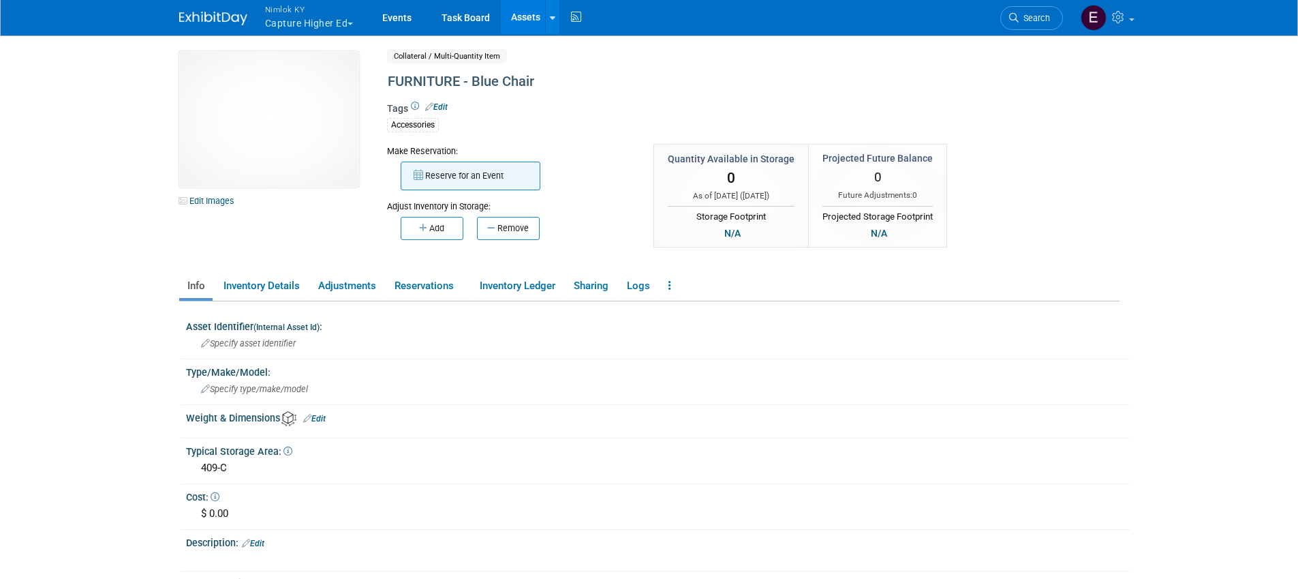
click at [437, 170] on button "Reserve for an Event" at bounding box center [471, 176] width 140 height 29
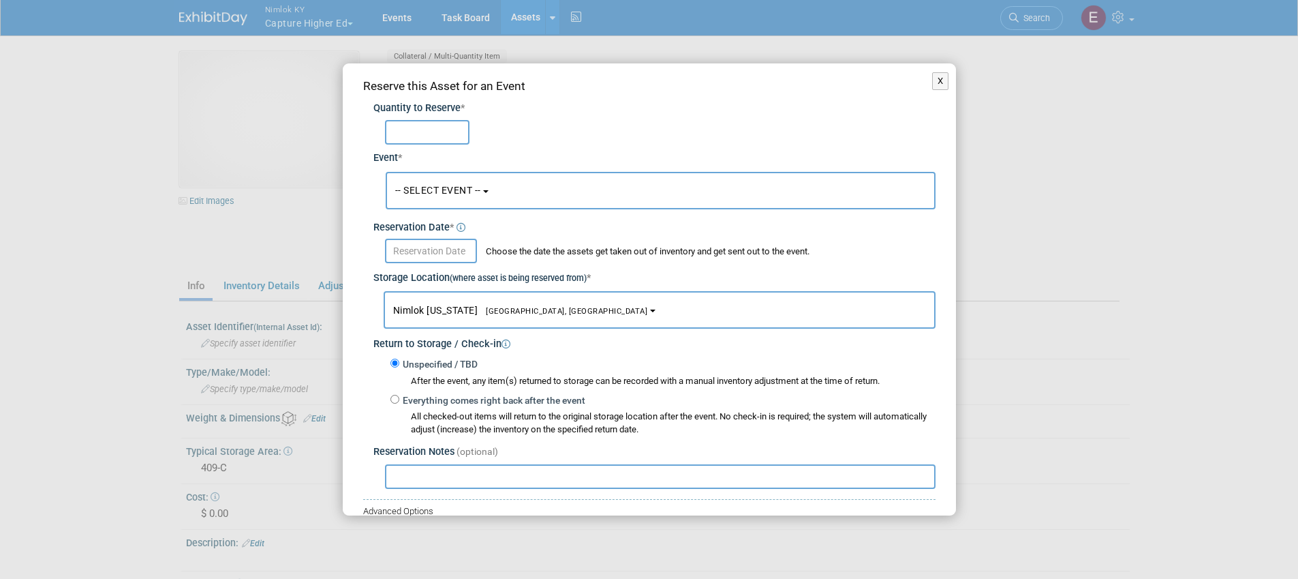
click at [435, 134] on input "text" at bounding box center [427, 132] width 84 height 25
type input "2"
click at [445, 206] on button "-- SELECT EVENT --" at bounding box center [661, 190] width 550 height 37
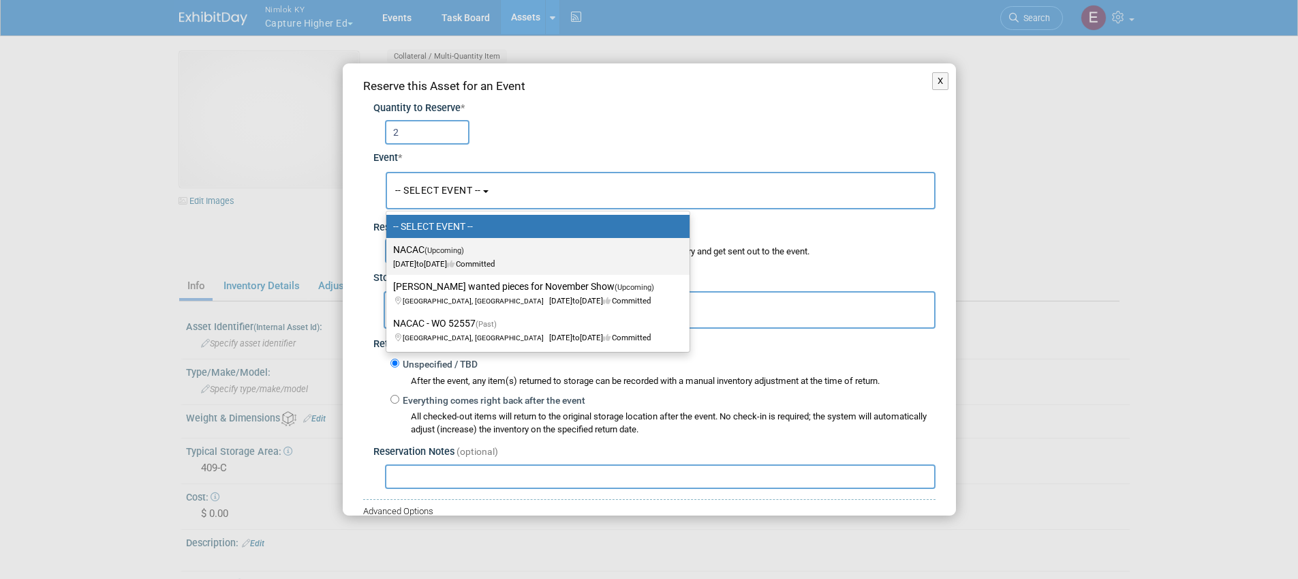
click at [442, 251] on span "(Upcoming)" at bounding box center [445, 250] width 40 height 9
click at [388, 251] on input "NACAC (Upcoming) [DATE] to [DATE] Committed" at bounding box center [384, 249] width 9 height 9
select select "11149394"
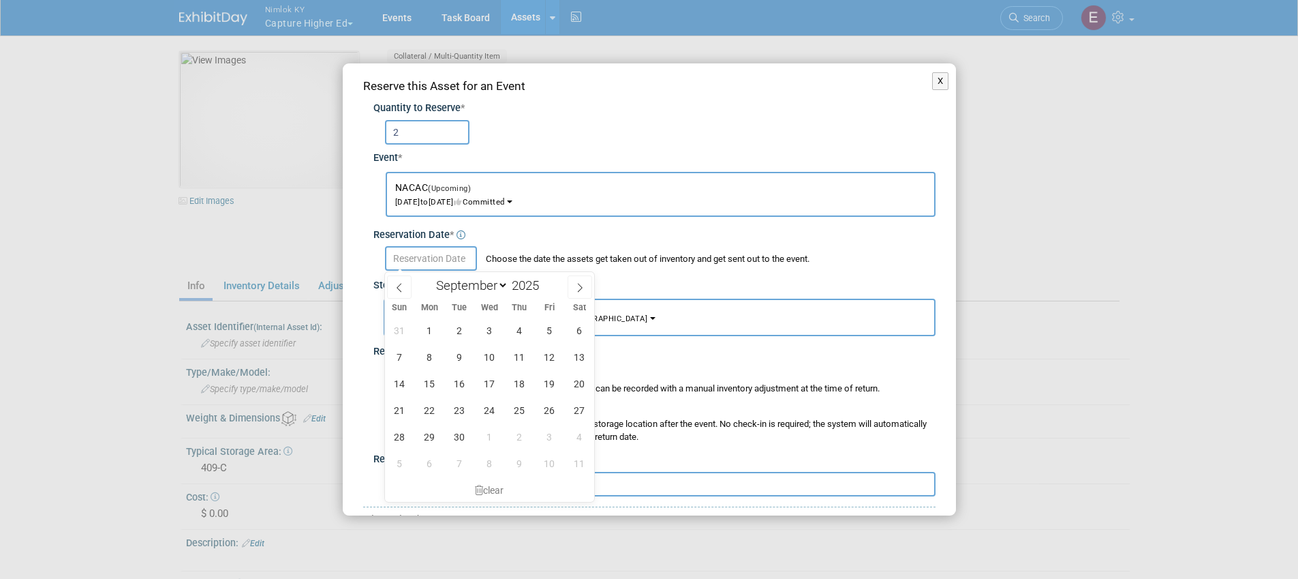
click at [438, 264] on input "text" at bounding box center [431, 258] width 92 height 25
click at [405, 286] on span at bounding box center [399, 286] width 25 height 23
select select "7"
click at [491, 417] on span "20" at bounding box center [489, 410] width 27 height 27
type input "[DATE]"
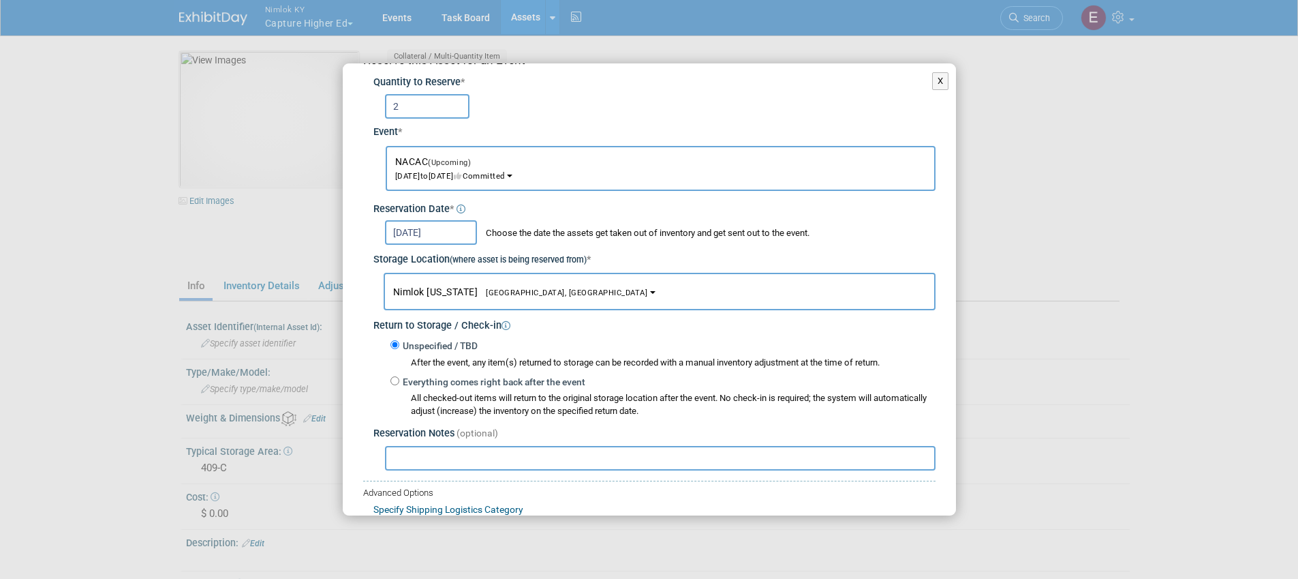
scroll to position [114, 0]
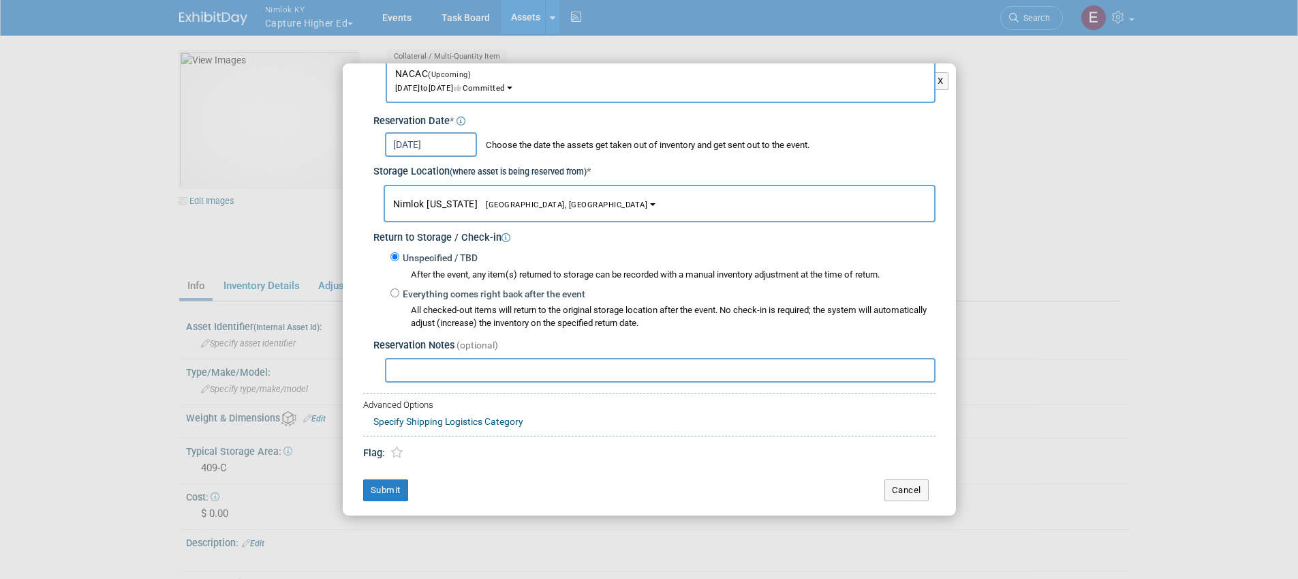
click at [540, 375] on input "text" at bounding box center [660, 370] width 551 height 25
type input "Luc to pickup from CHE"
click at [393, 493] on button "Submit" at bounding box center [385, 490] width 45 height 22
